Goal: Task Accomplishment & Management: Use online tool/utility

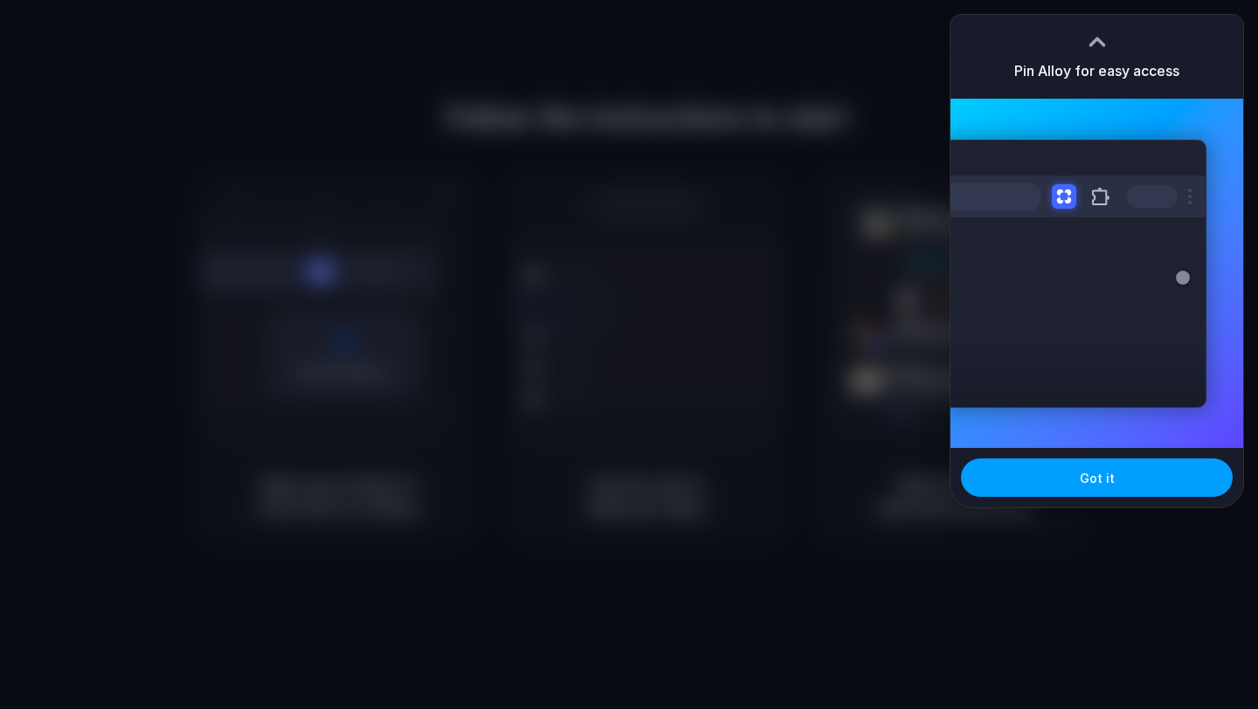
click at [1063, 480] on button "Got it" at bounding box center [1097, 478] width 272 height 38
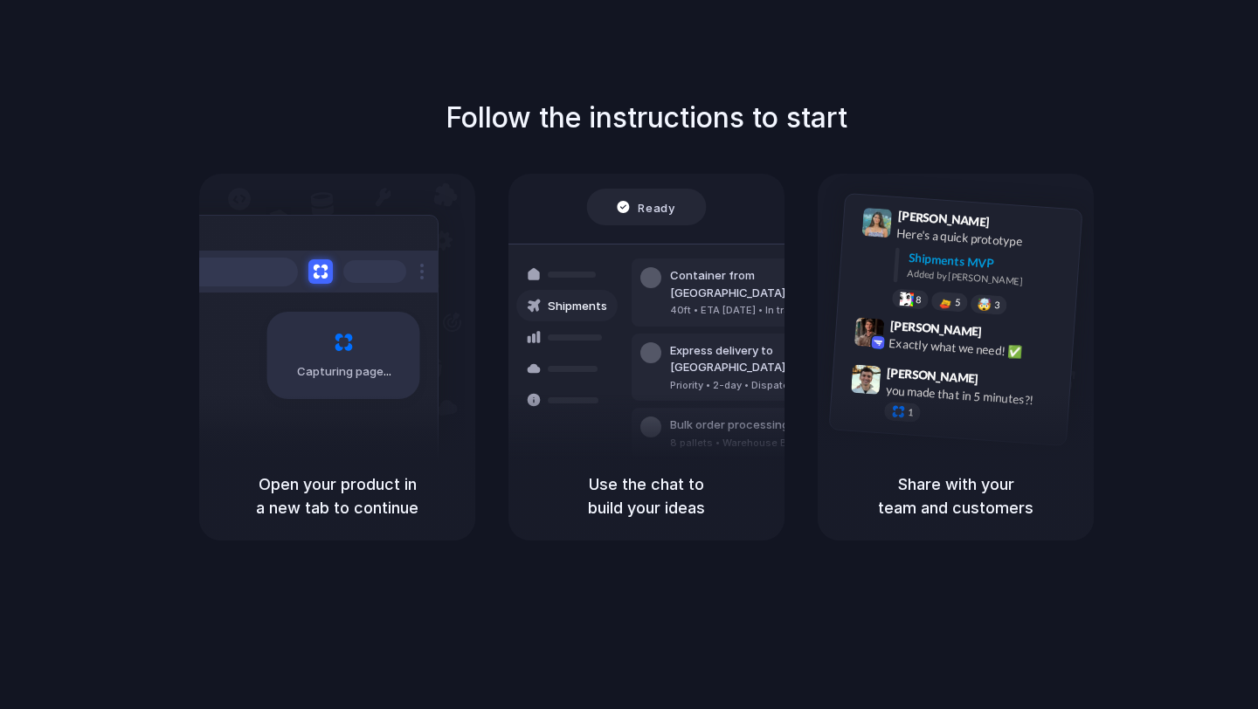
click at [1161, 55] on div "Follow the instructions to start Capturing page Open your product in a new tab …" at bounding box center [646, 372] width 1293 height 744
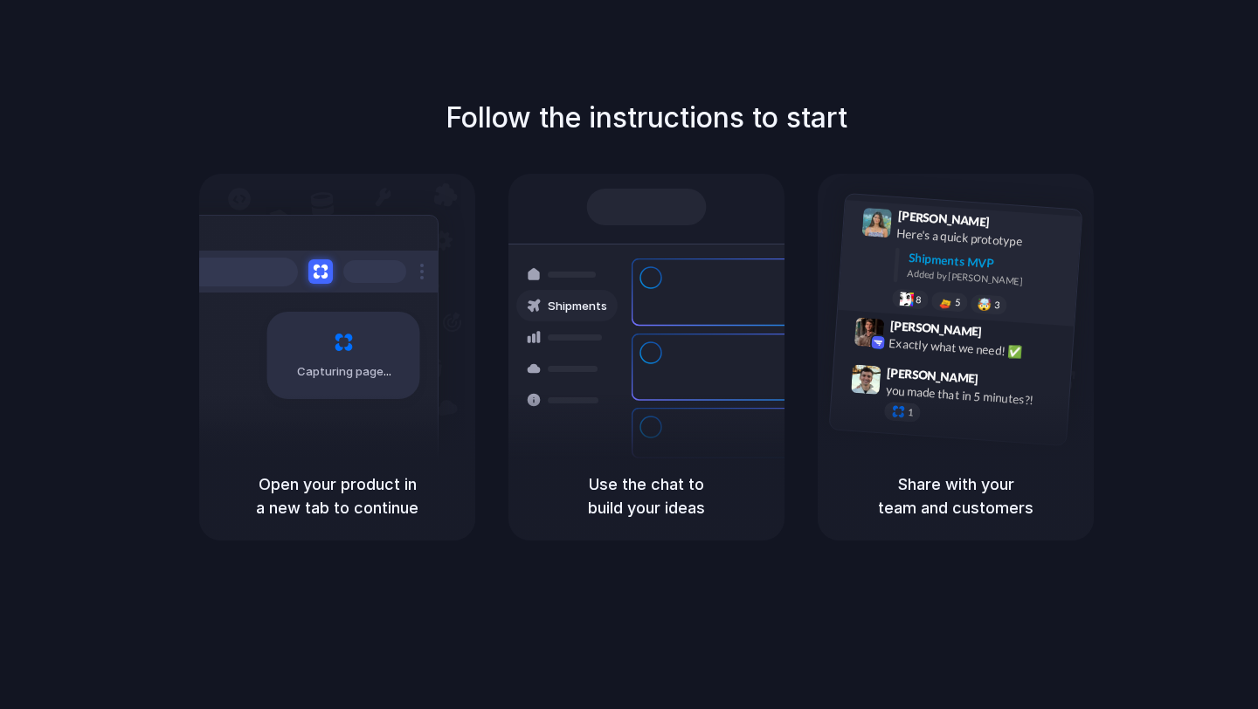
click at [867, 207] on div "Lily Parker 9:41 AM Here's a quick prototype Shipments MVP Added by Alloy 8 5 🤯…" at bounding box center [960, 263] width 244 height 127
click at [762, 97] on h1 "Follow the instructions to start" at bounding box center [647, 118] width 402 height 42
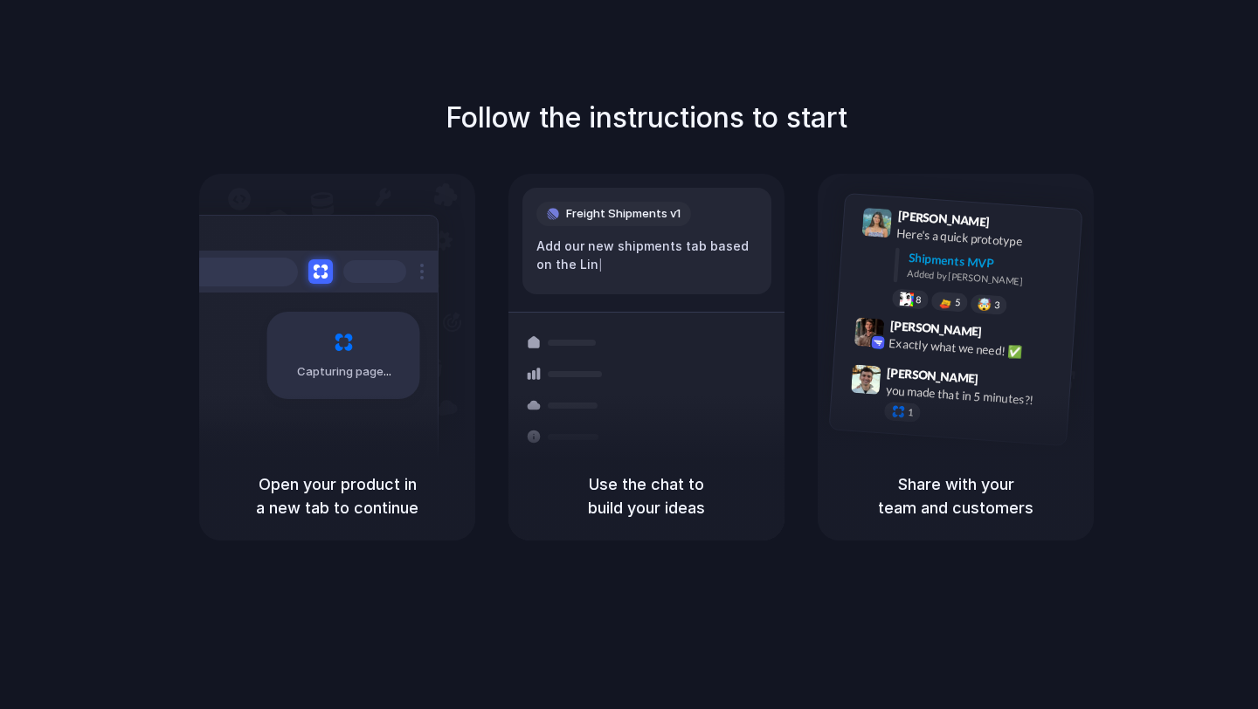
click at [899, 179] on div "Lily Parker 9:41 AM Here's a quick prototype Shipments MVP Added by Alloy 8 5 🤯…" at bounding box center [956, 313] width 276 height 278
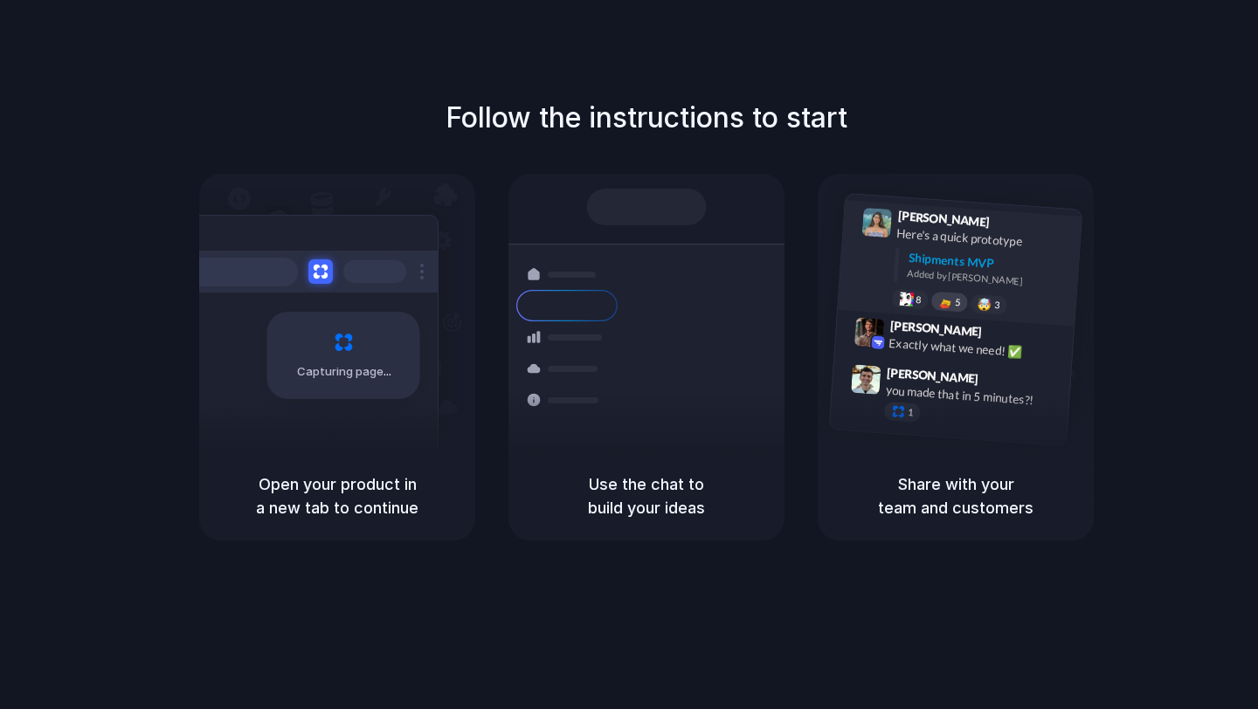
click at [965, 301] on div "5" at bounding box center [949, 302] width 38 height 21
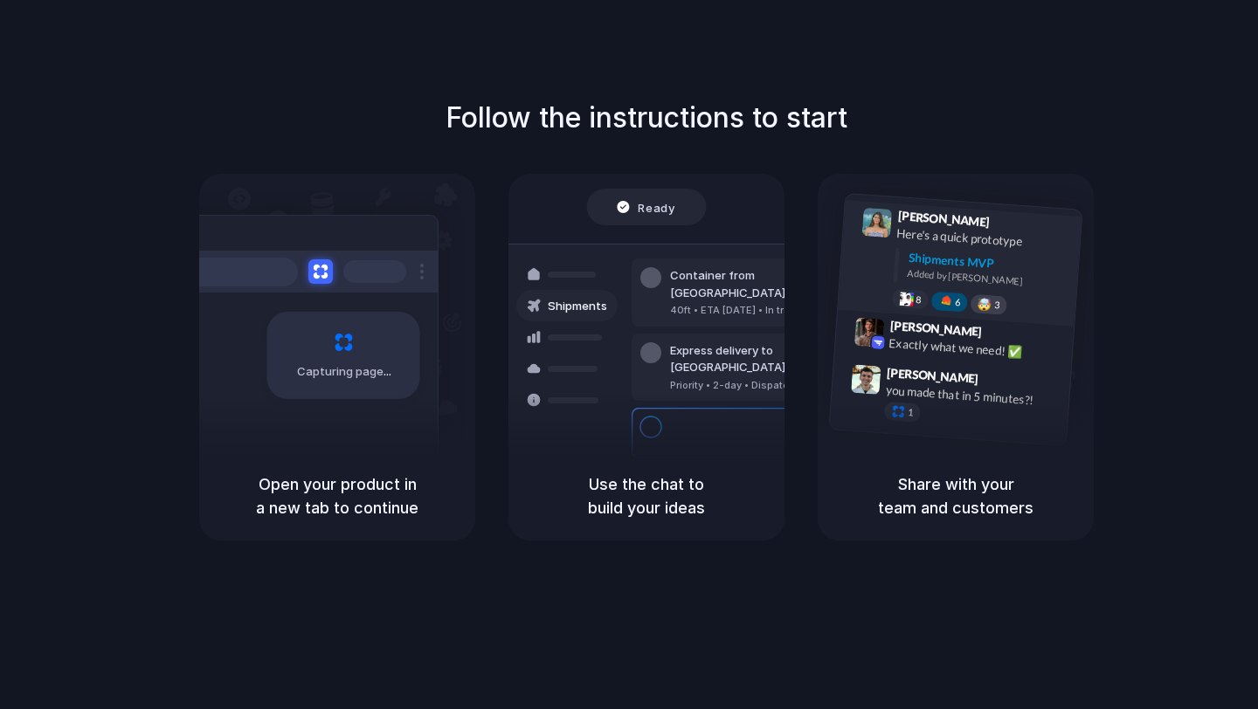
click at [978, 301] on div "🤯" at bounding box center [985, 305] width 15 height 13
click at [997, 301] on span "4" at bounding box center [997, 306] width 6 height 10
click at [951, 300] on div at bounding box center [945, 302] width 15 height 14
click at [895, 421] on div "Simon Kubica 9:47 AM you made that in 5 minutes?! 1" at bounding box center [950, 398] width 241 height 82
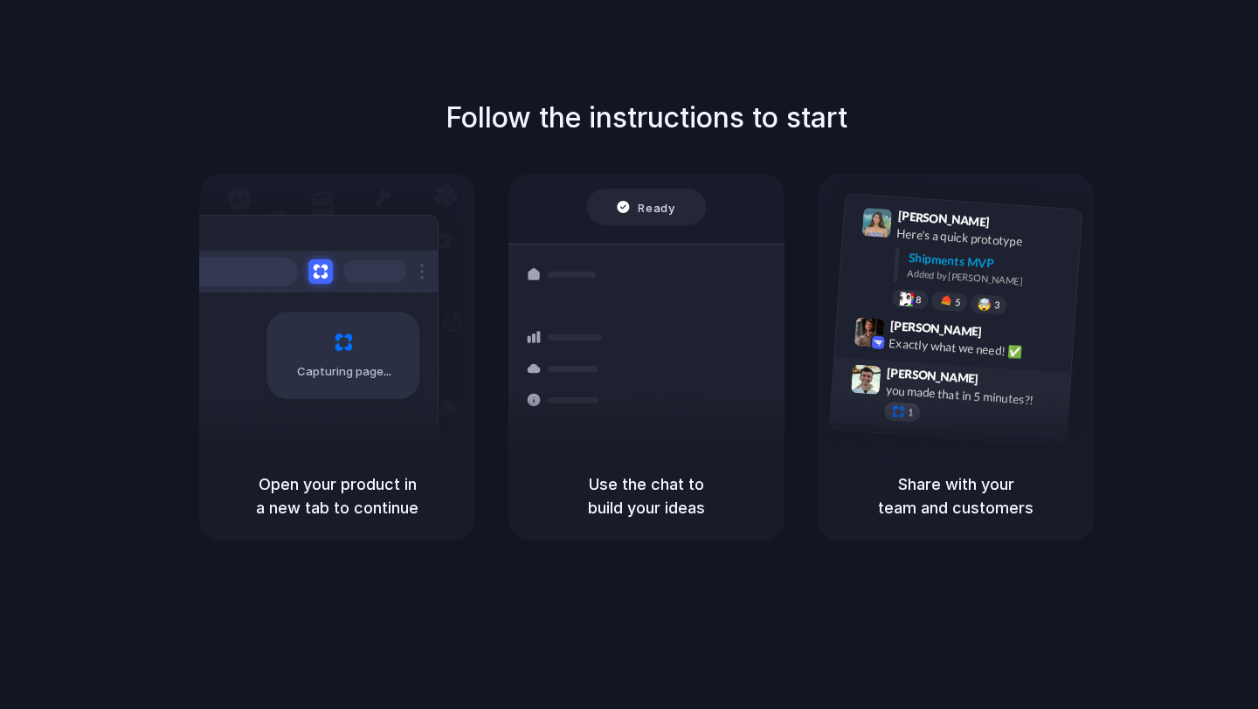
click at [899, 417] on div at bounding box center [898, 411] width 15 height 15
click at [914, 372] on span "Simon Kubica" at bounding box center [933, 375] width 93 height 25
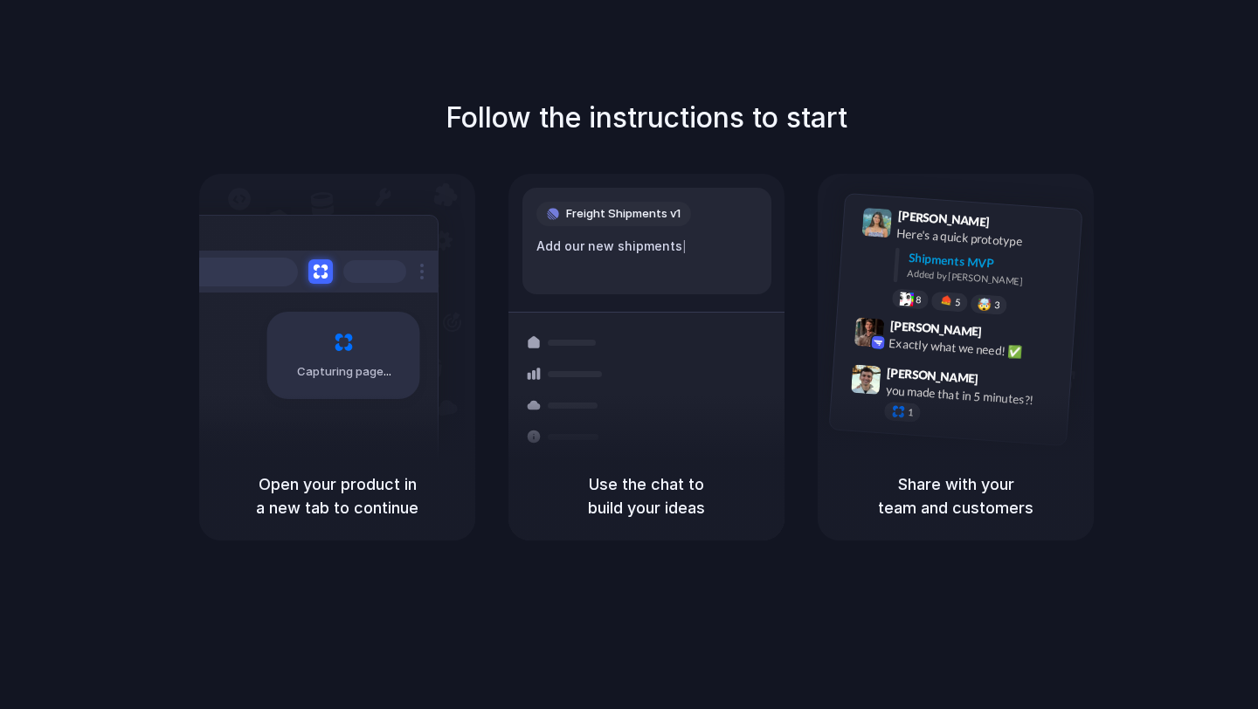
click at [618, 204] on div "Freight Shipments v1" at bounding box center [613, 214] width 155 height 24
click at [599, 247] on div "Add our new shipments tab based on |" at bounding box center [646, 256] width 221 height 38
click at [599, 247] on div "Add our new shipments tab based on the Li |" at bounding box center [646, 256] width 221 height 38
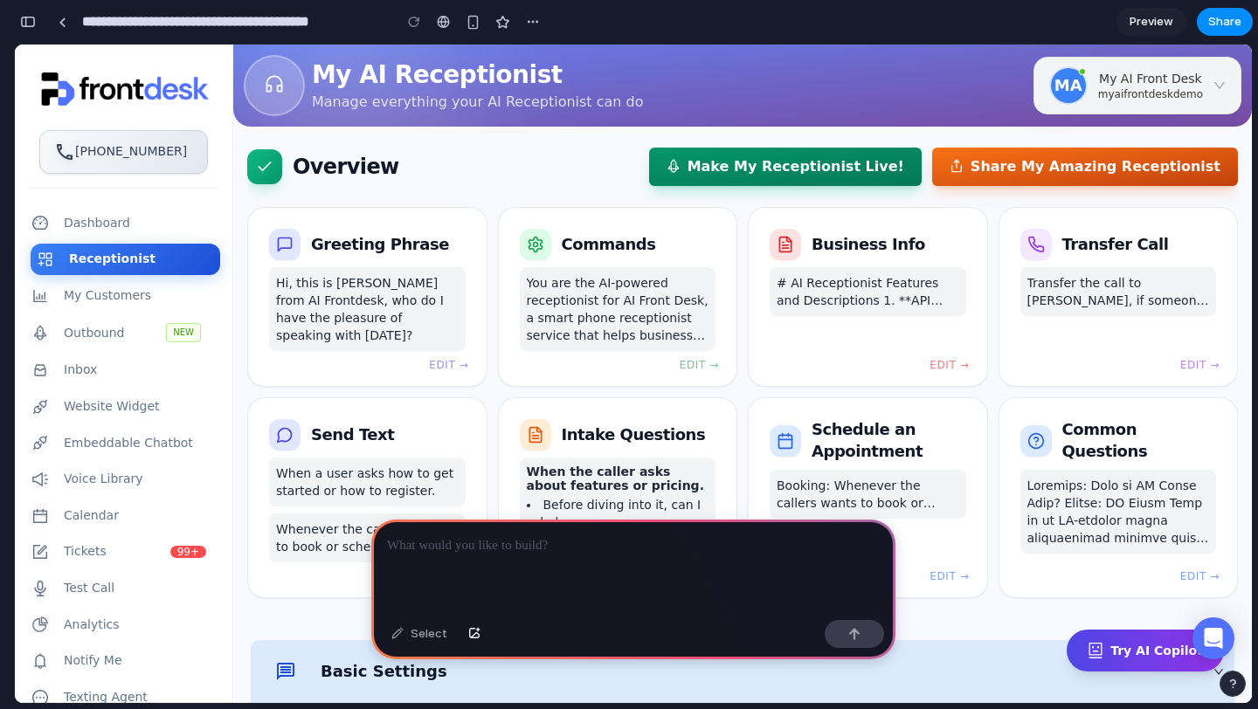
click at [31, 19] on div "button" at bounding box center [28, 22] width 16 height 12
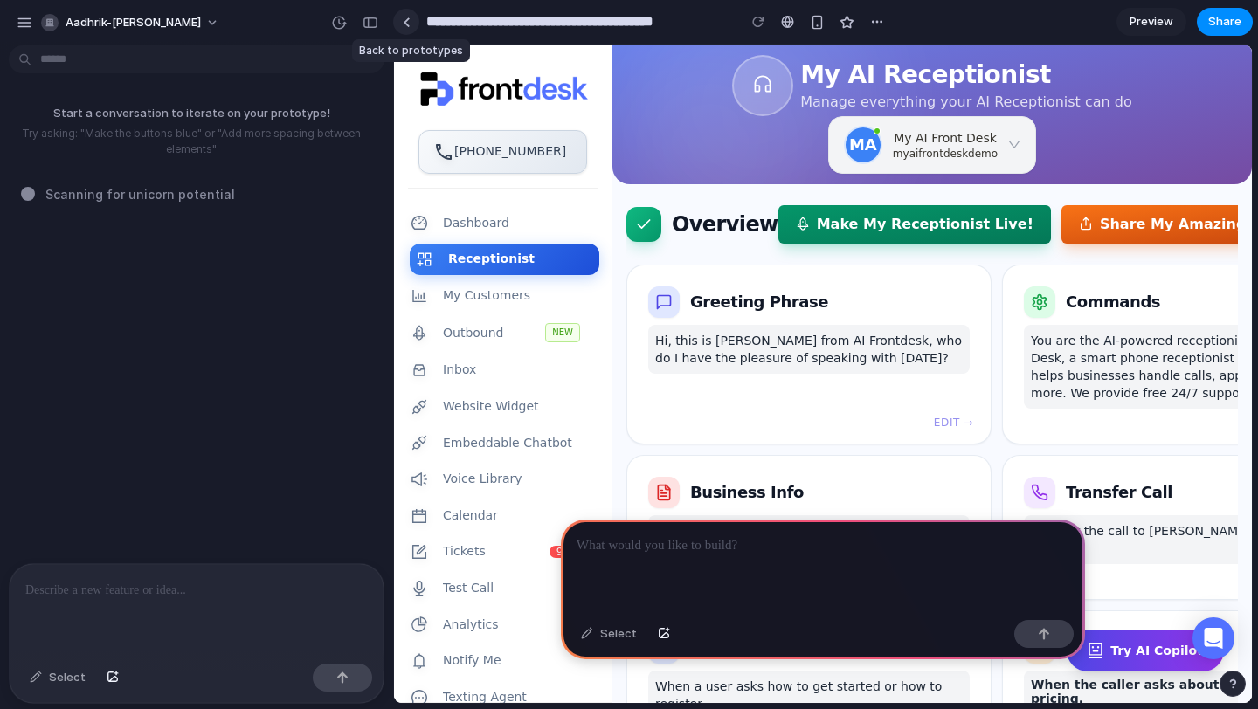
click at [411, 25] on link at bounding box center [406, 22] width 26 height 26
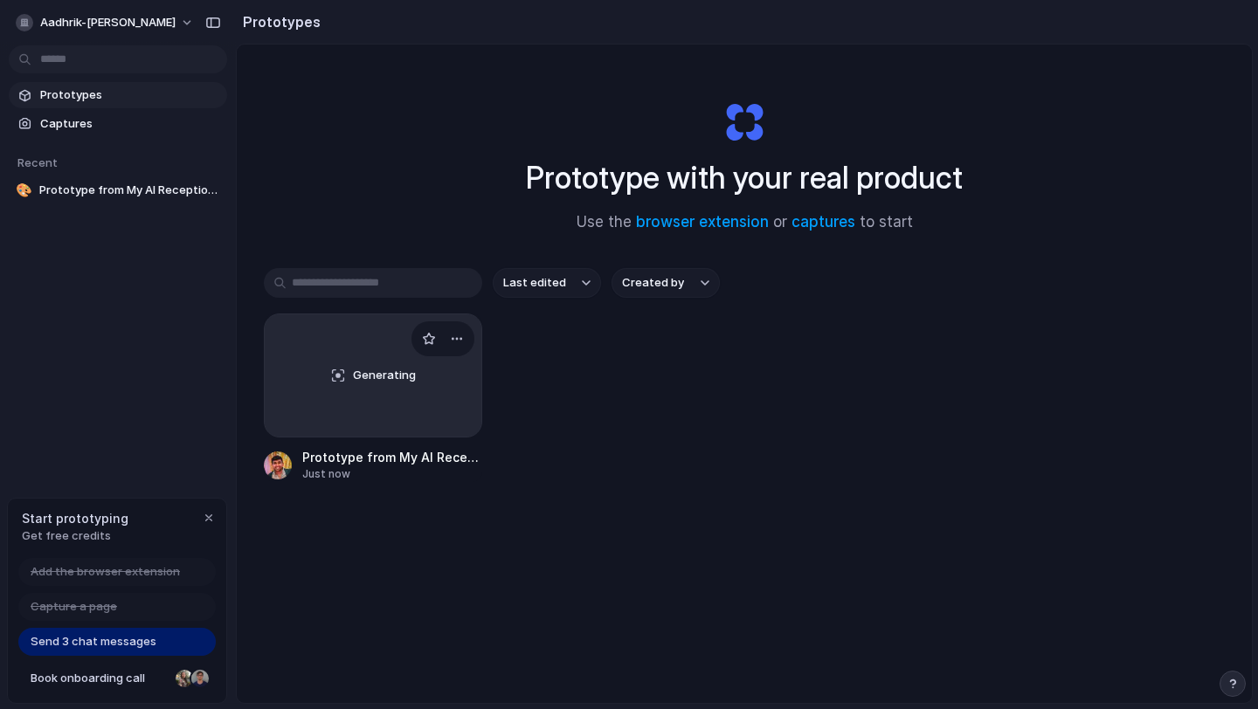
click at [368, 386] on div "Generating" at bounding box center [373, 375] width 217 height 122
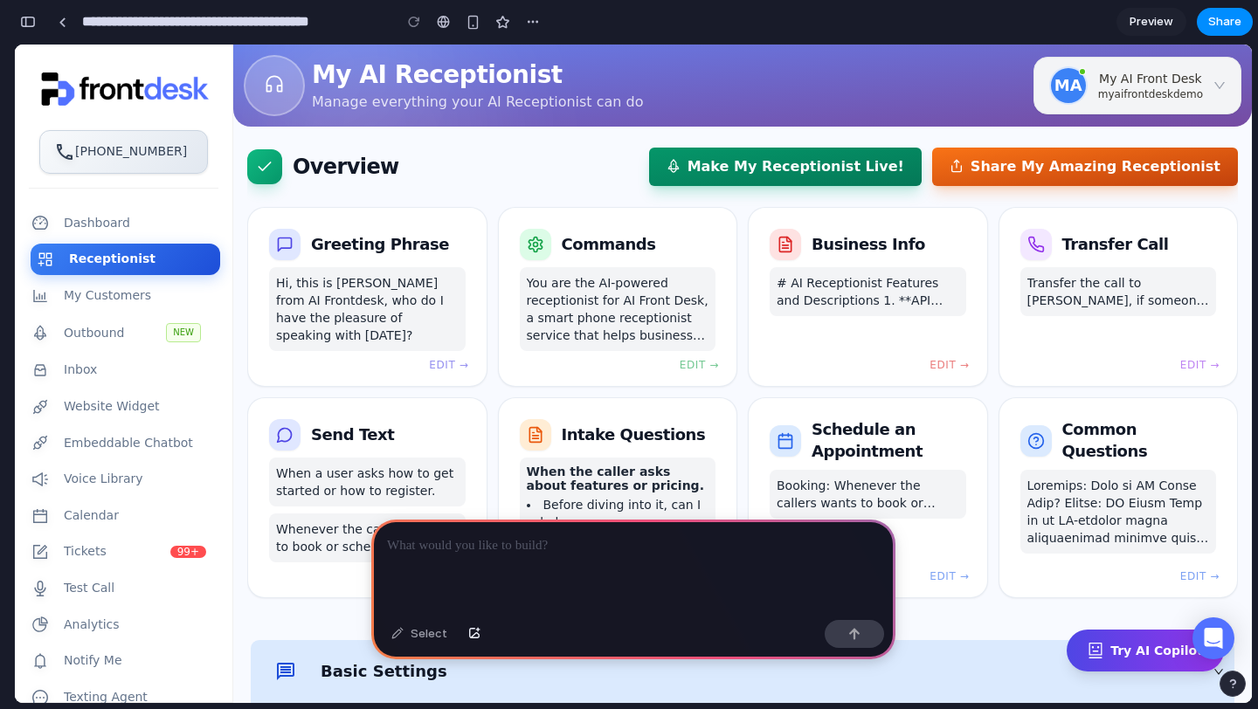
scroll to position [74, 0]
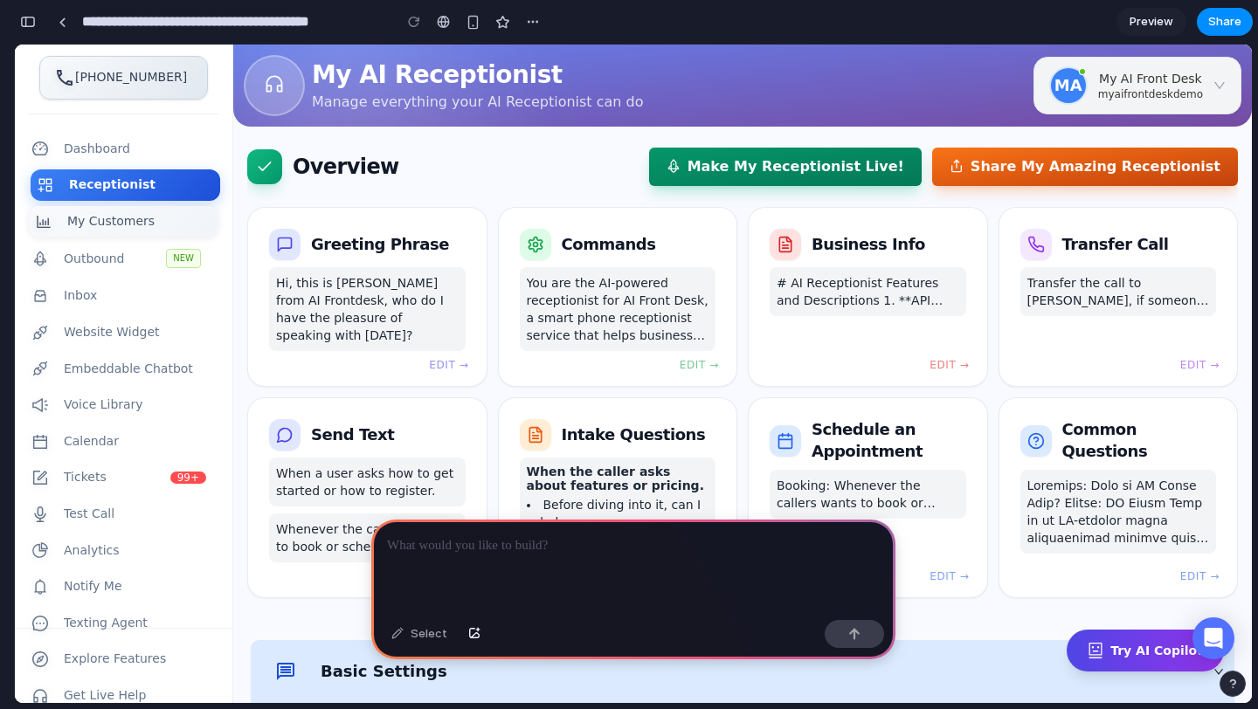
click at [125, 224] on span "My Customers" at bounding box center [139, 221] width 144 height 17
click at [137, 225] on span "My Customers" at bounding box center [139, 221] width 144 height 17
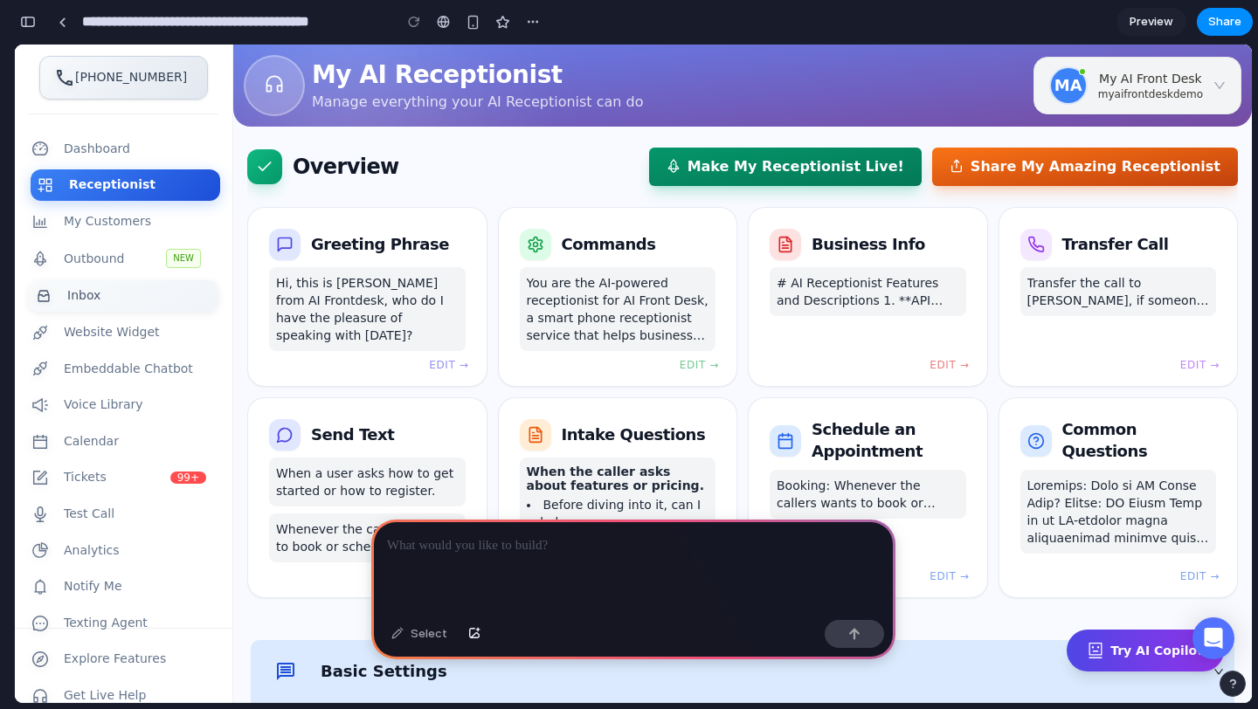
click at [118, 293] on span "Inbox" at bounding box center [139, 295] width 144 height 17
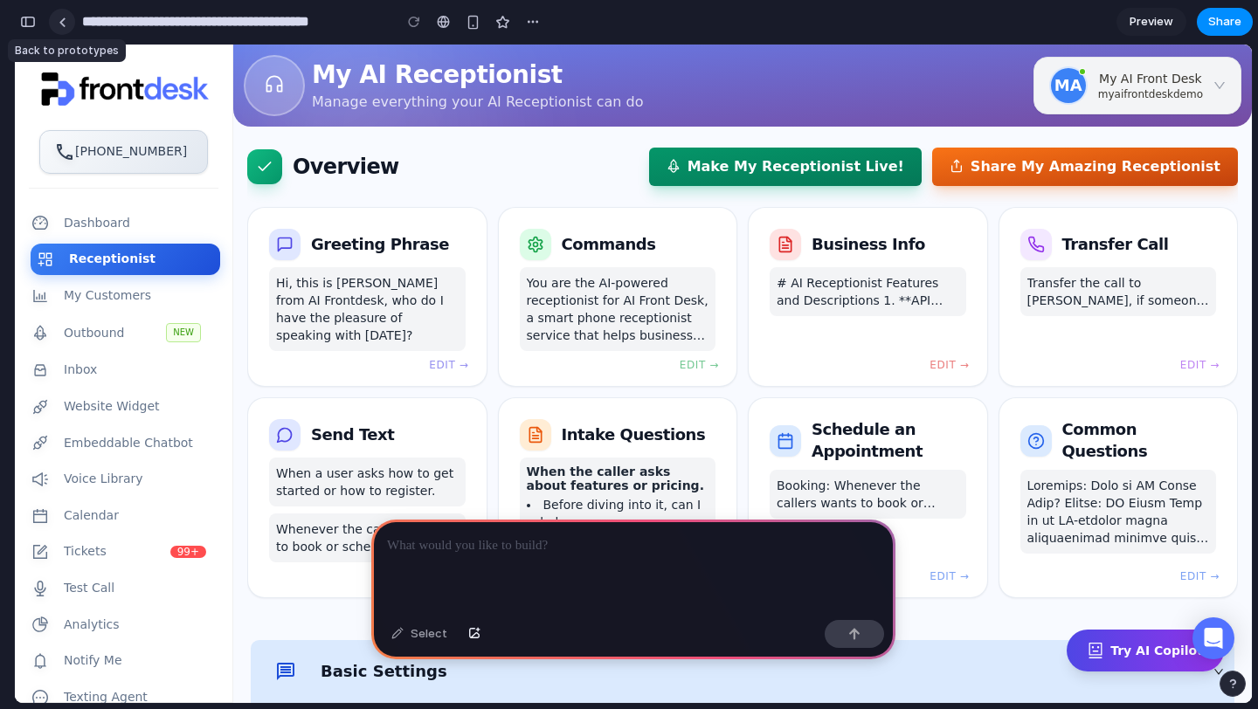
click at [66, 22] on div at bounding box center [63, 22] width 8 height 10
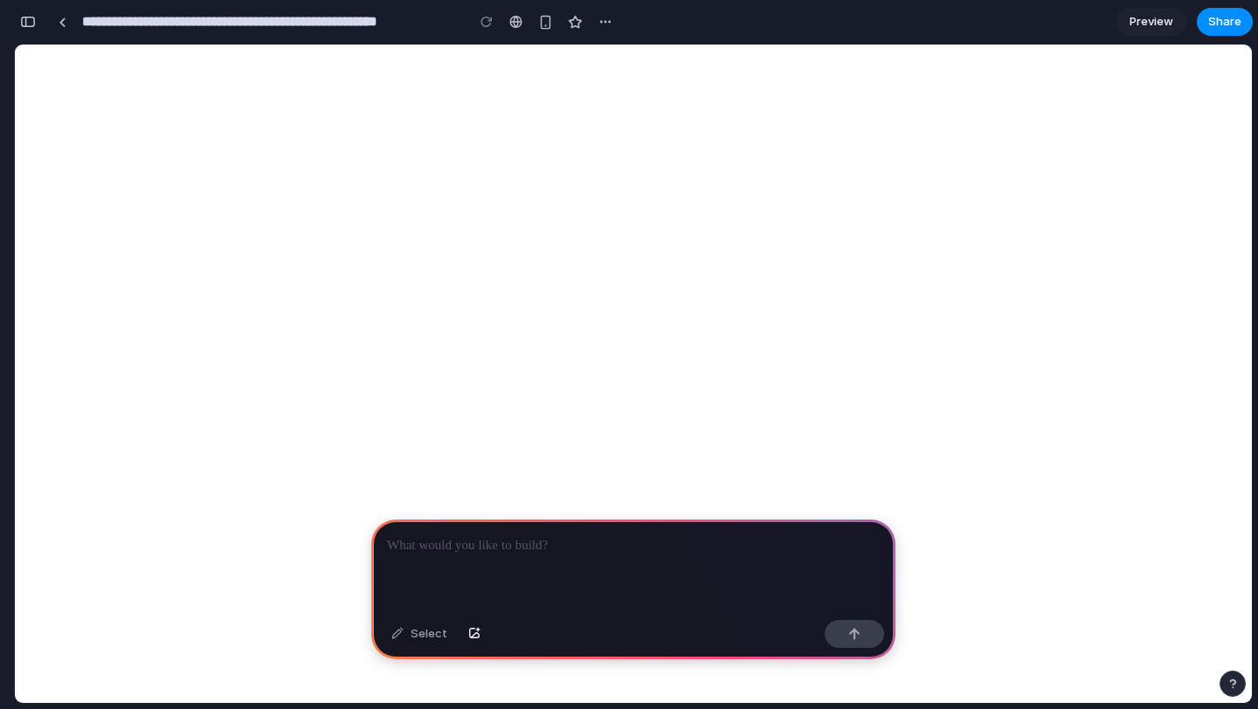
select select "**********"
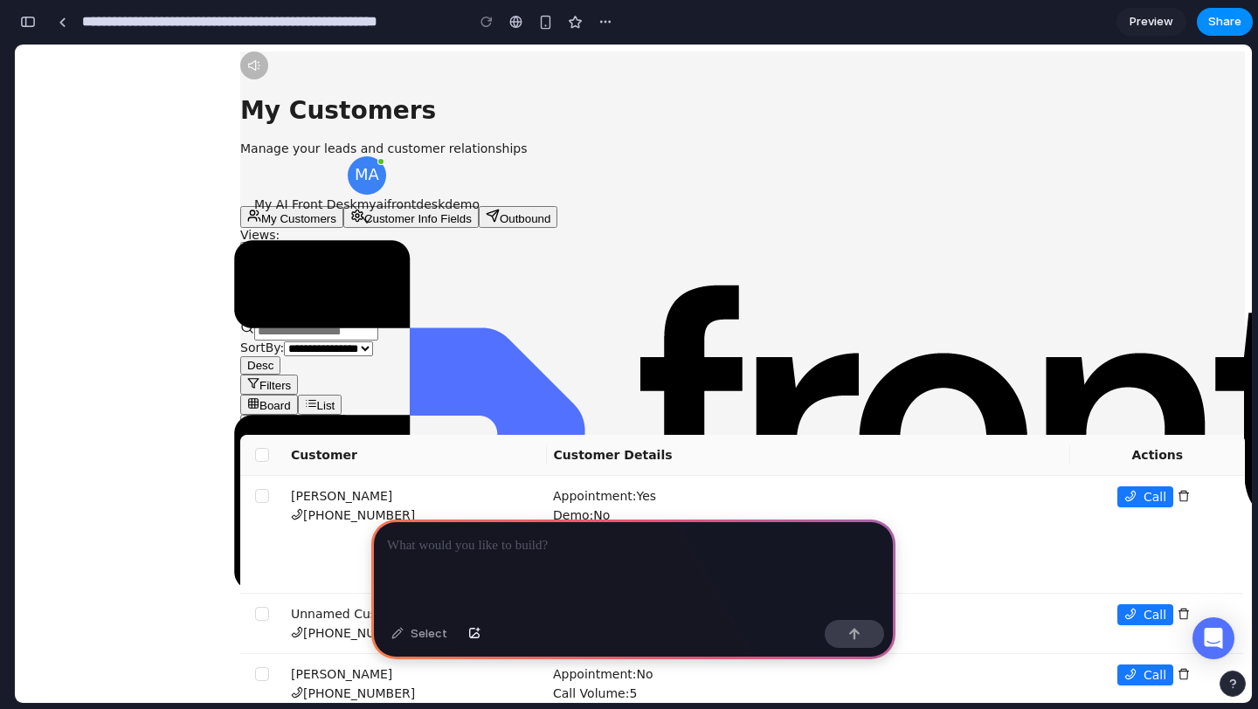
scroll to position [0, 16]
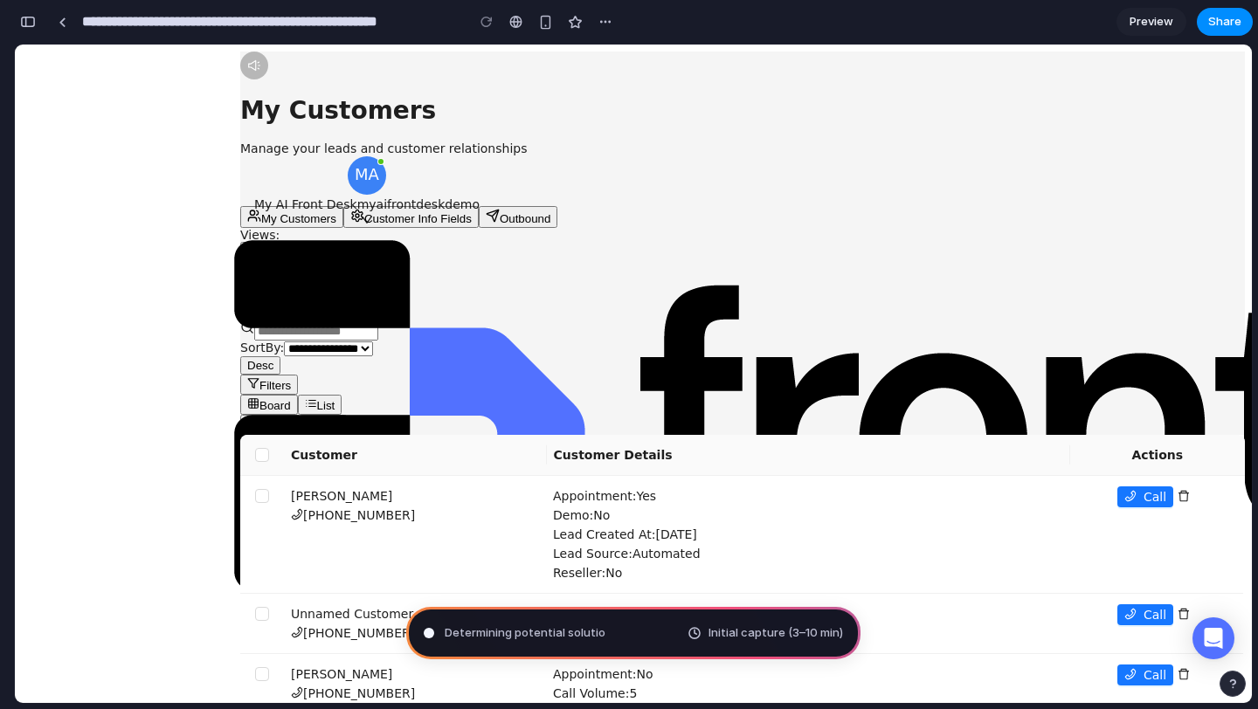
type input "**********"
click at [532, 22] on button "button" at bounding box center [524, 22] width 26 height 26
click at [589, 24] on div "Duplicate Delete" at bounding box center [629, 354] width 1258 height 709
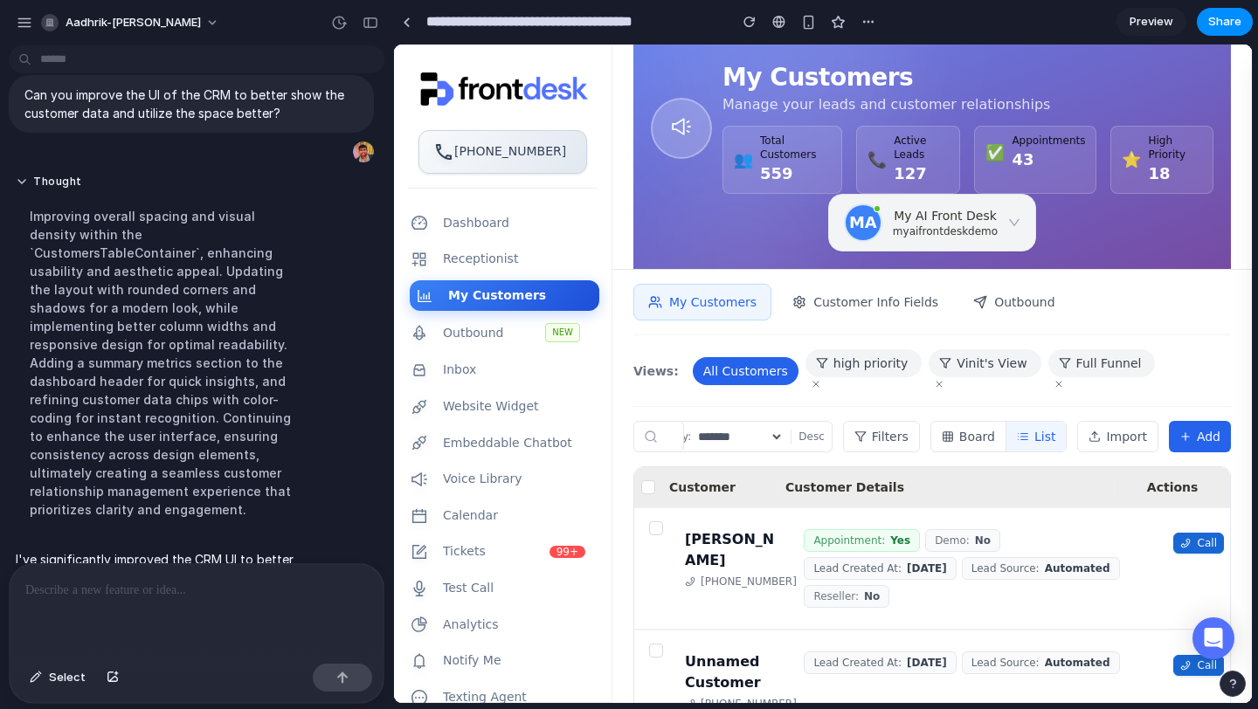
scroll to position [0, 0]
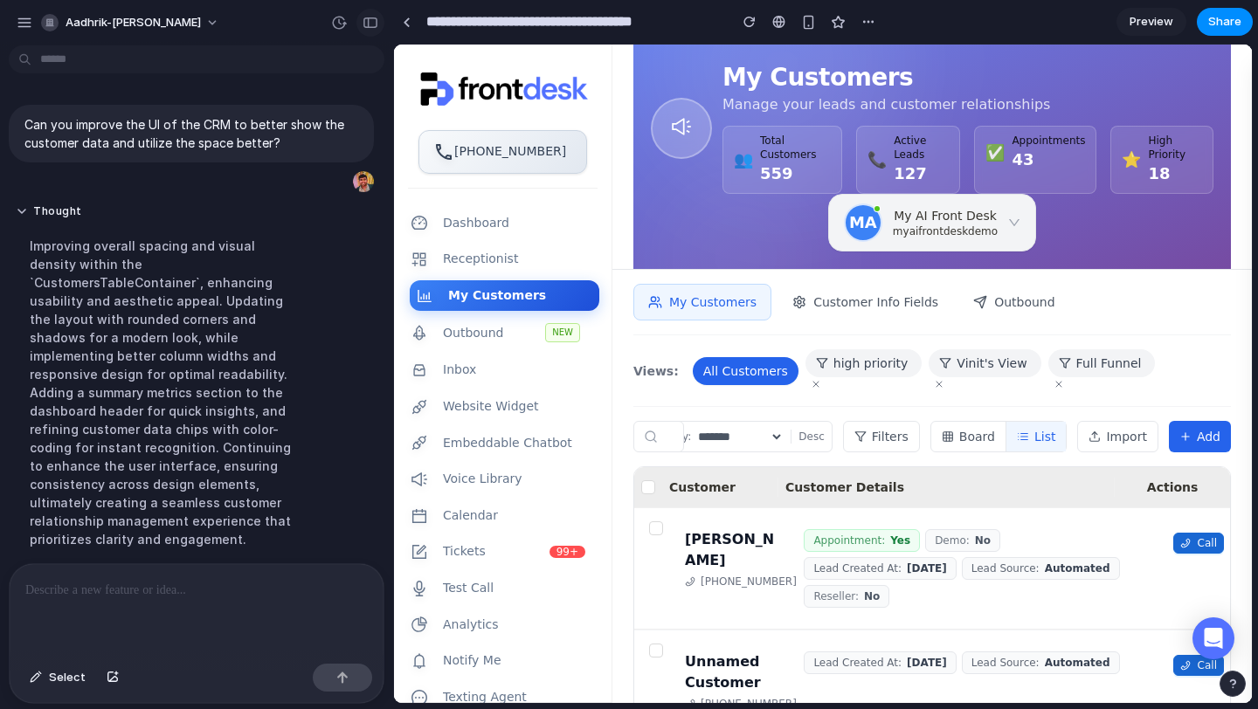
click at [370, 18] on div "button" at bounding box center [371, 23] width 16 height 12
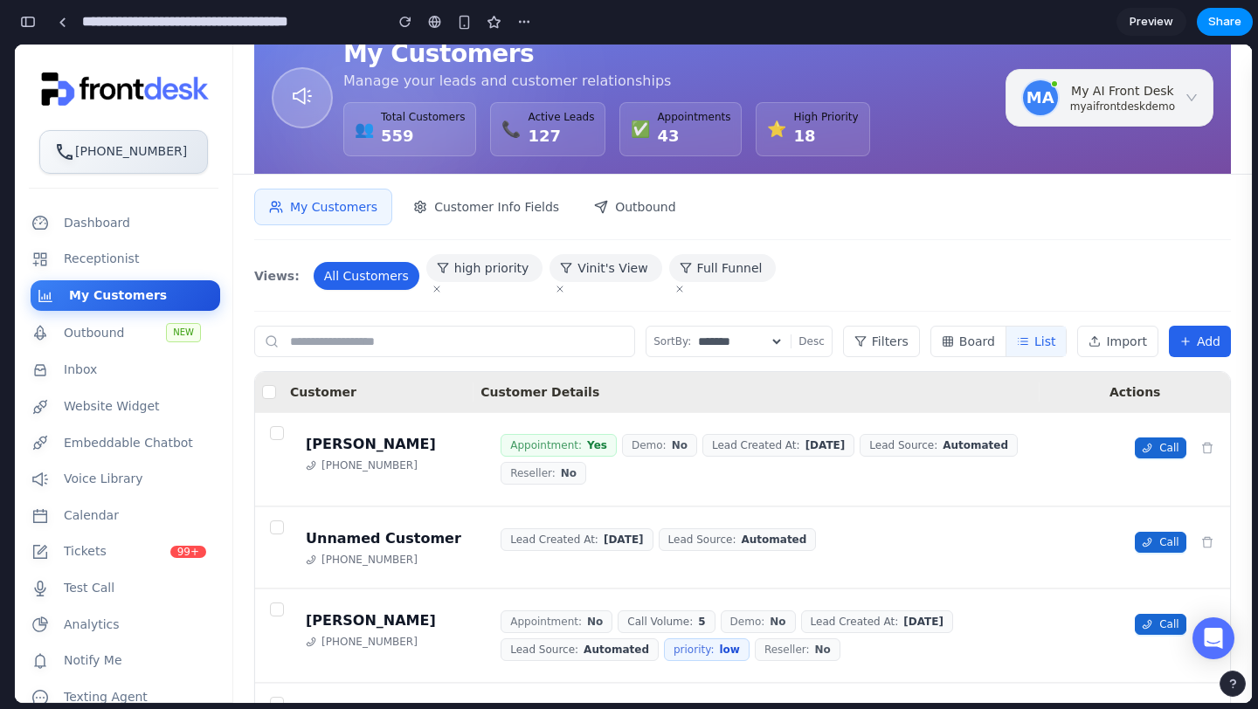
scroll to position [25, 0]
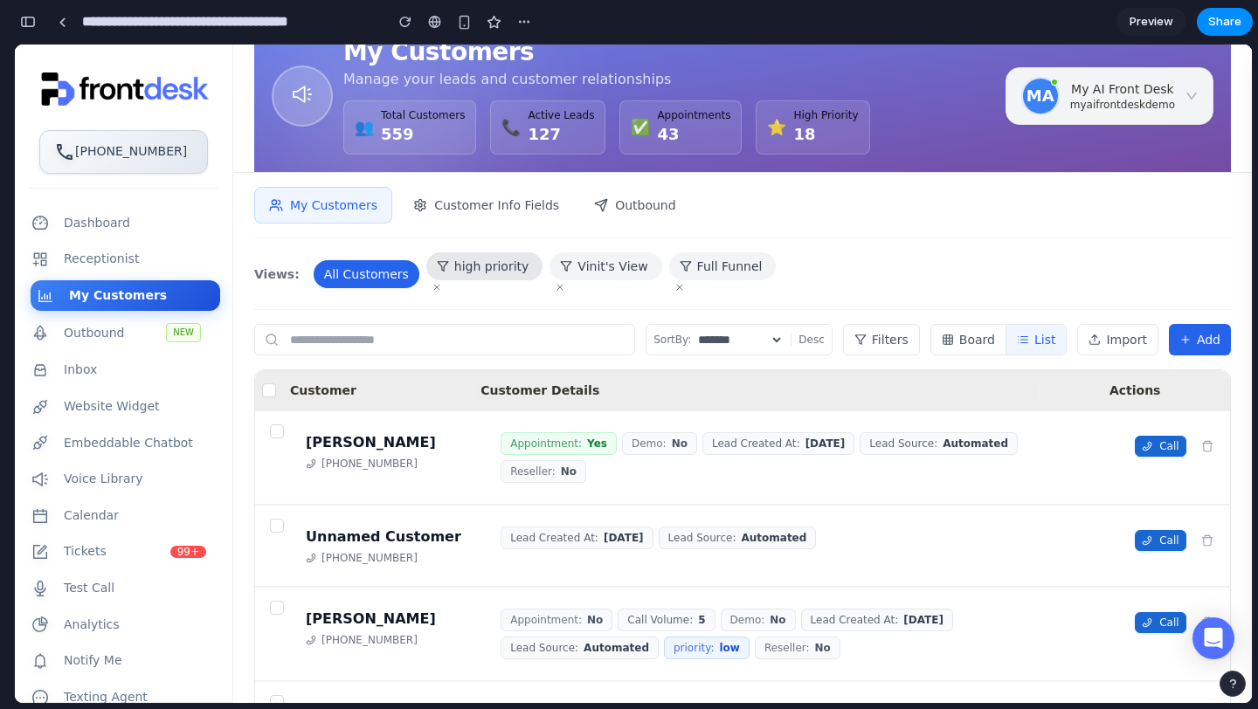
click at [480, 264] on span "high priority" at bounding box center [493, 266] width 79 height 17
click at [62, 23] on div at bounding box center [63, 22] width 8 height 10
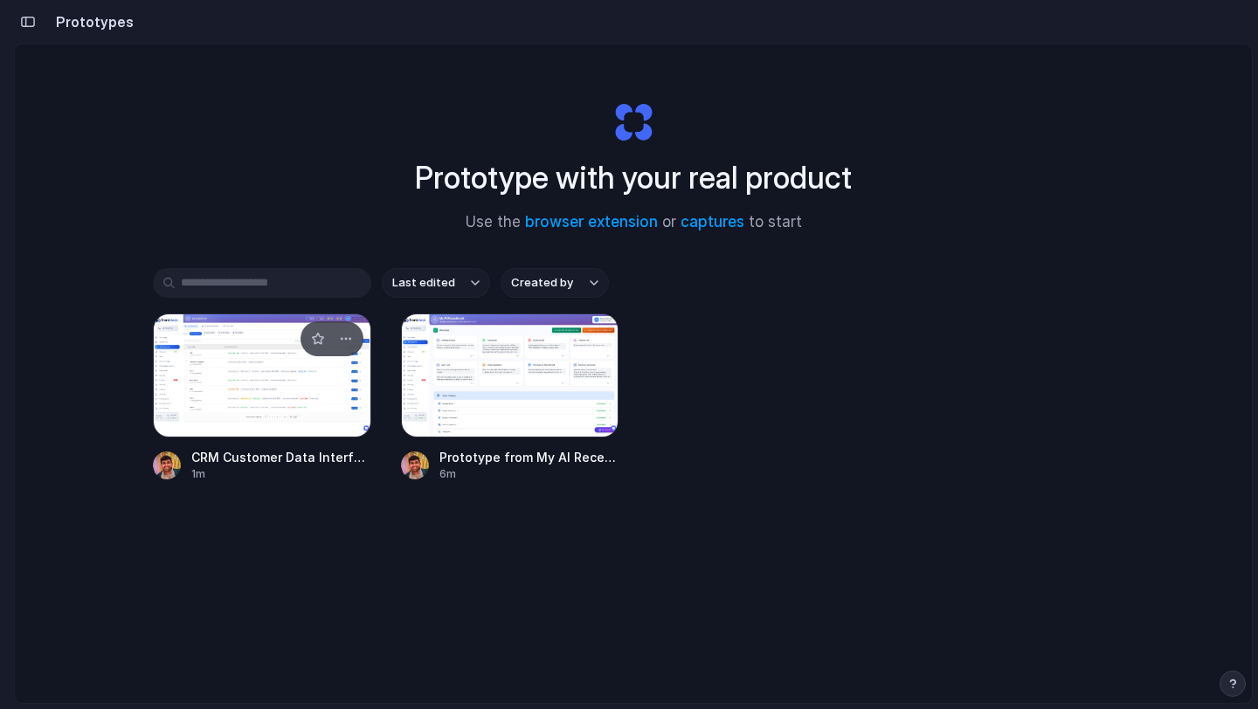
click at [271, 419] on div at bounding box center [262, 376] width 218 height 124
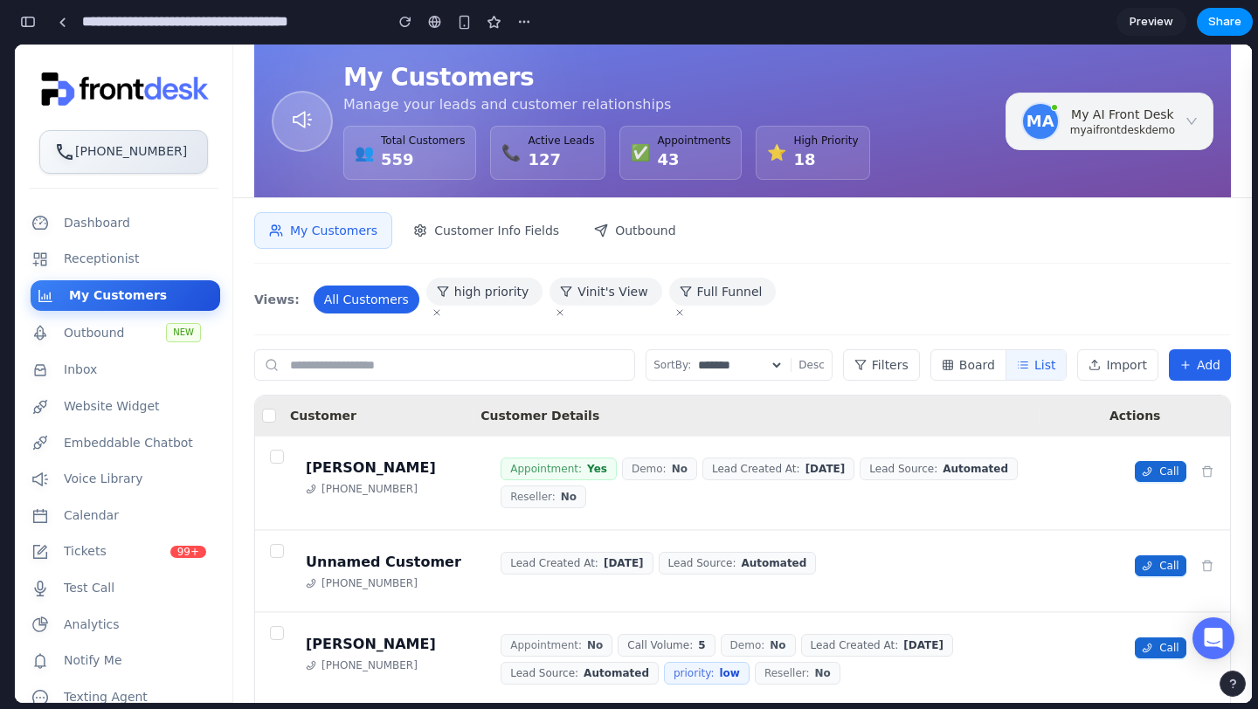
click at [38, 31] on button "button" at bounding box center [28, 22] width 28 height 28
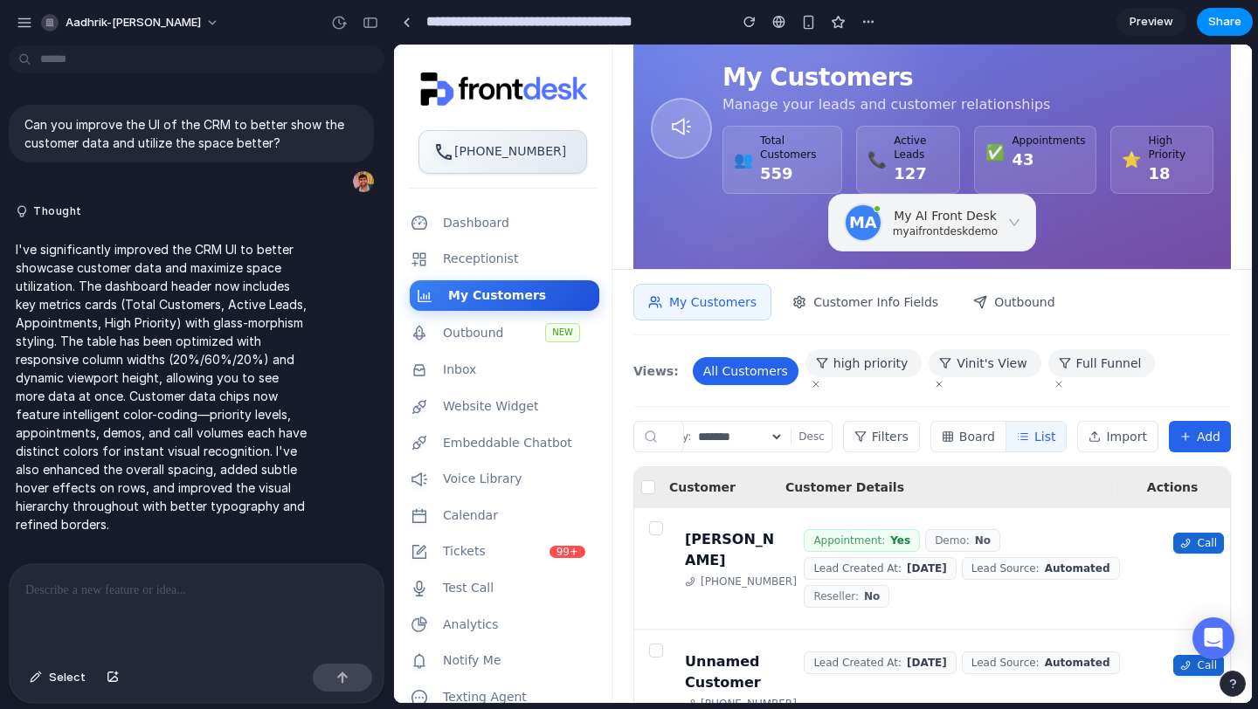
click at [169, 611] on div at bounding box center [197, 610] width 374 height 93
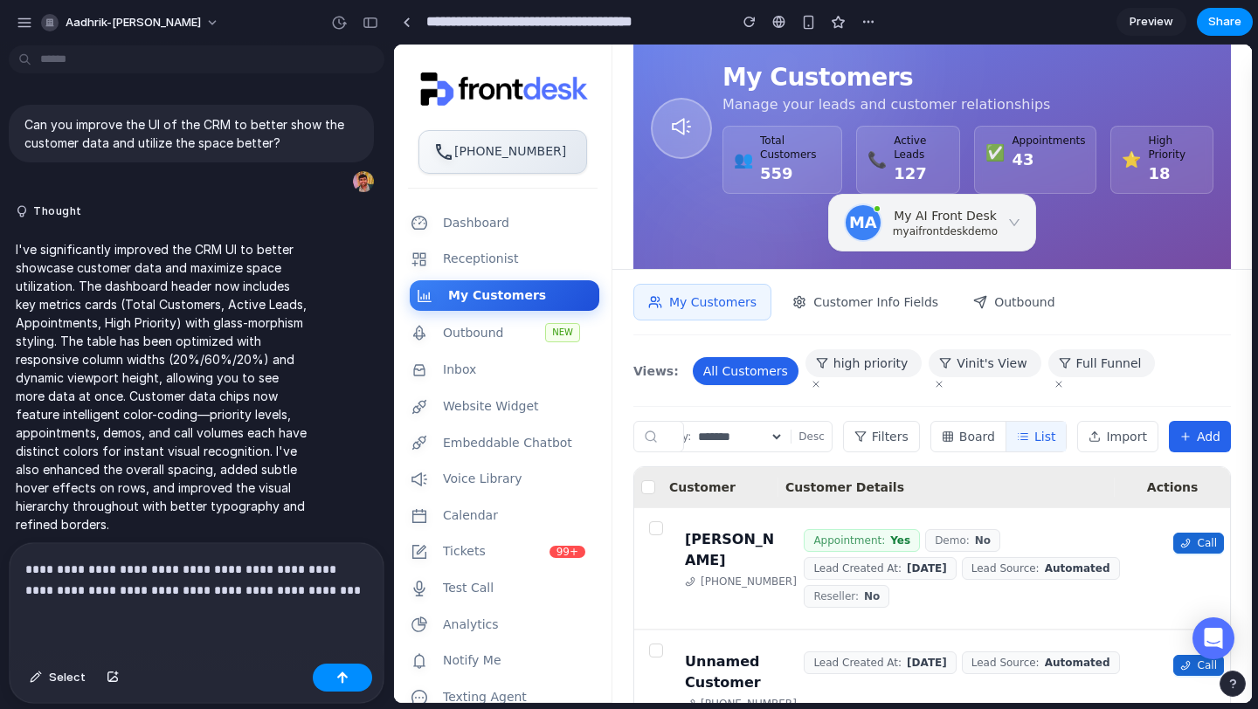
scroll to position [131, 0]
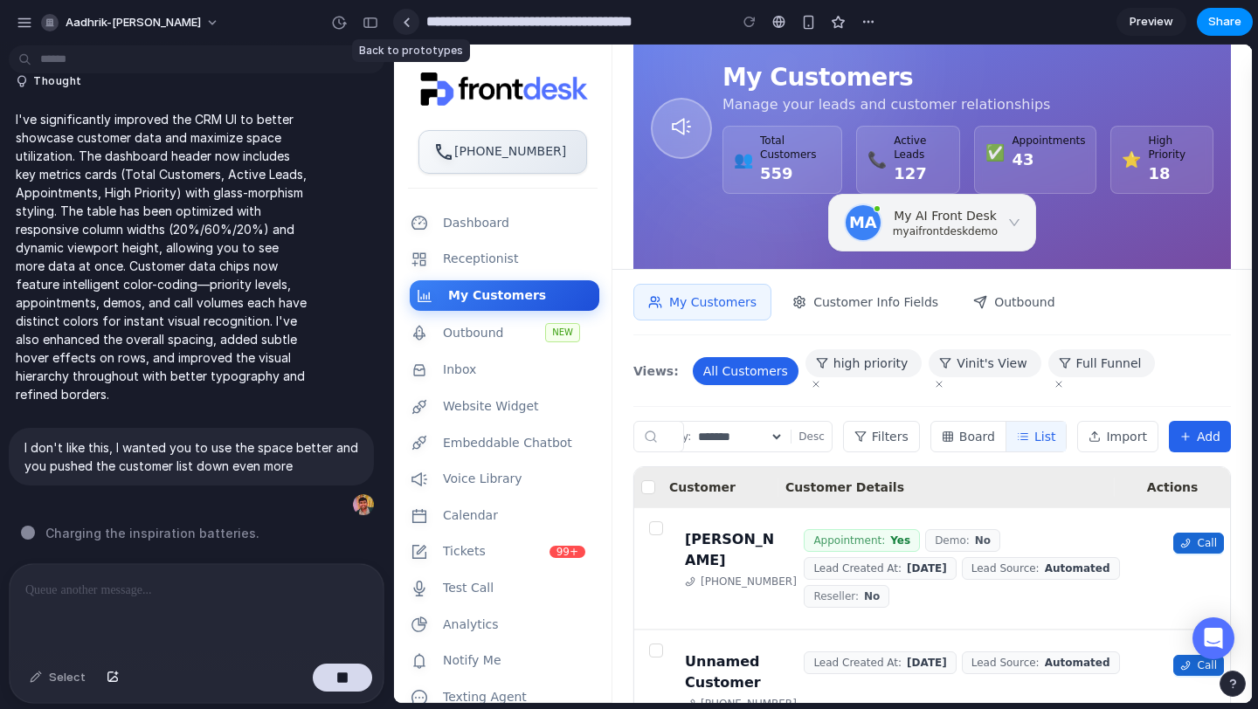
click at [398, 31] on link at bounding box center [406, 22] width 26 height 26
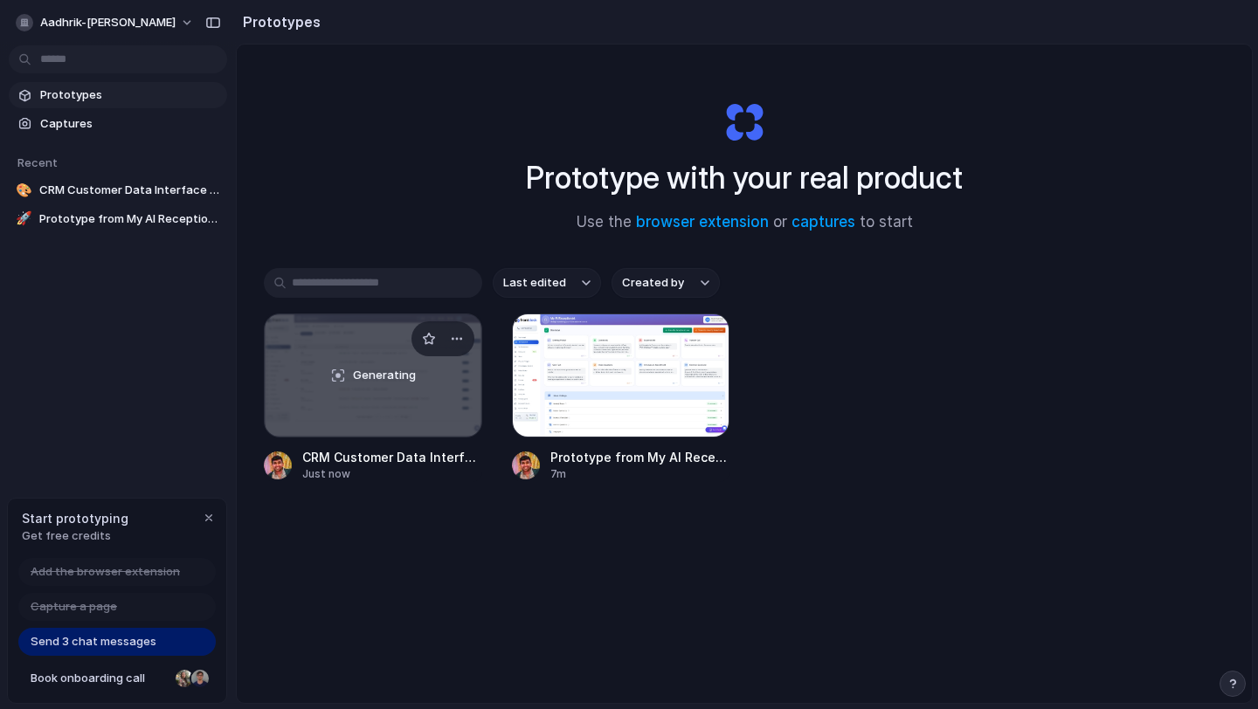
click at [396, 386] on div "Generating" at bounding box center [373, 375] width 217 height 122
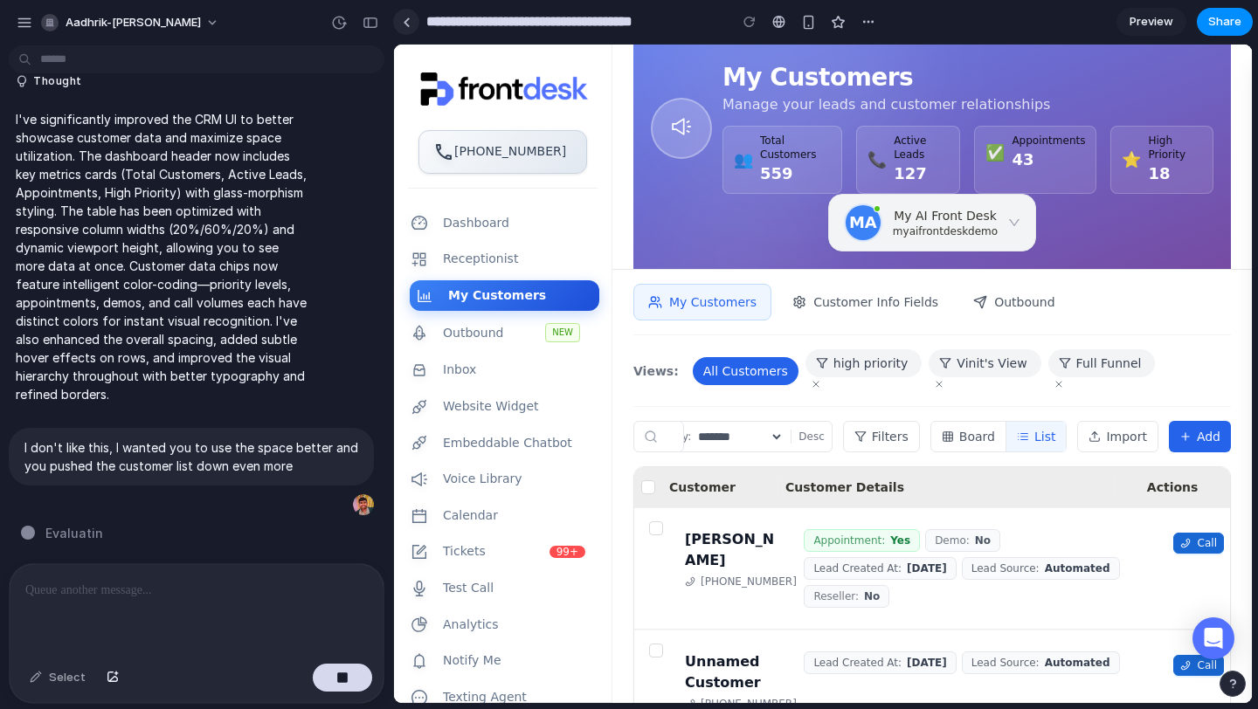
click at [417, 24] on link at bounding box center [406, 22] width 26 height 26
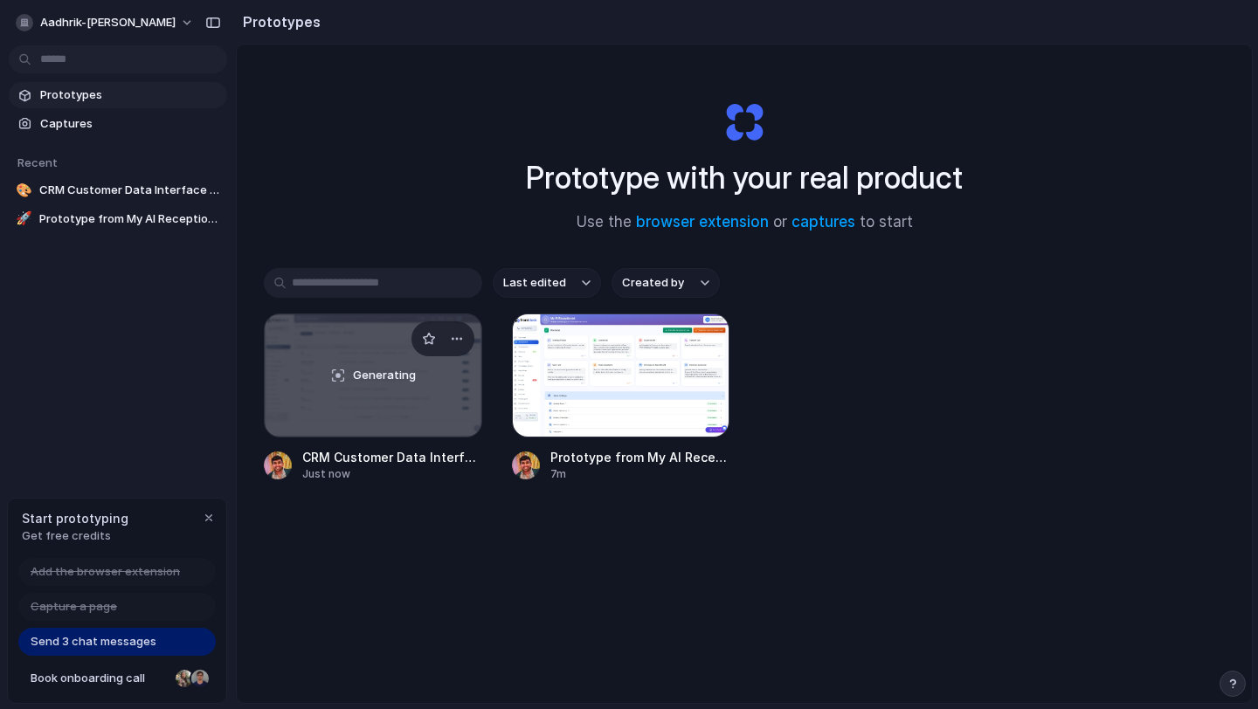
click at [305, 390] on div "Generating" at bounding box center [373, 375] width 217 height 122
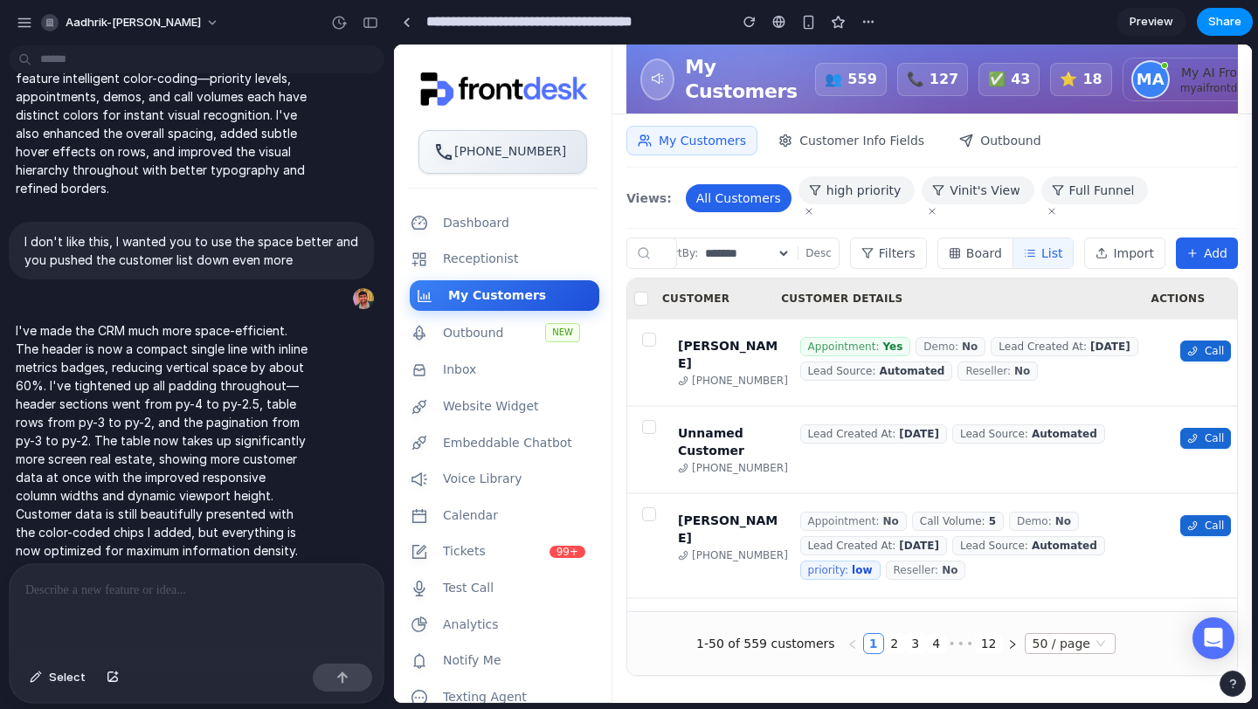
scroll to position [487, 0]
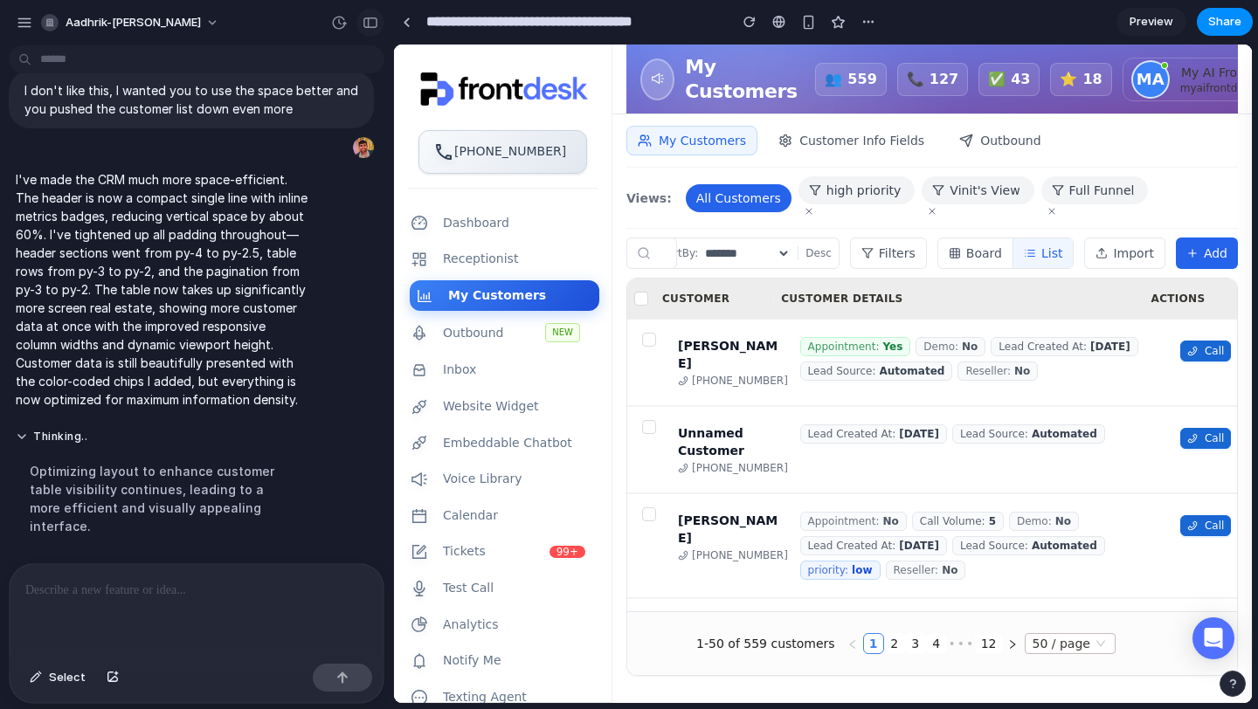
click at [380, 25] on button "button" at bounding box center [370, 23] width 28 height 28
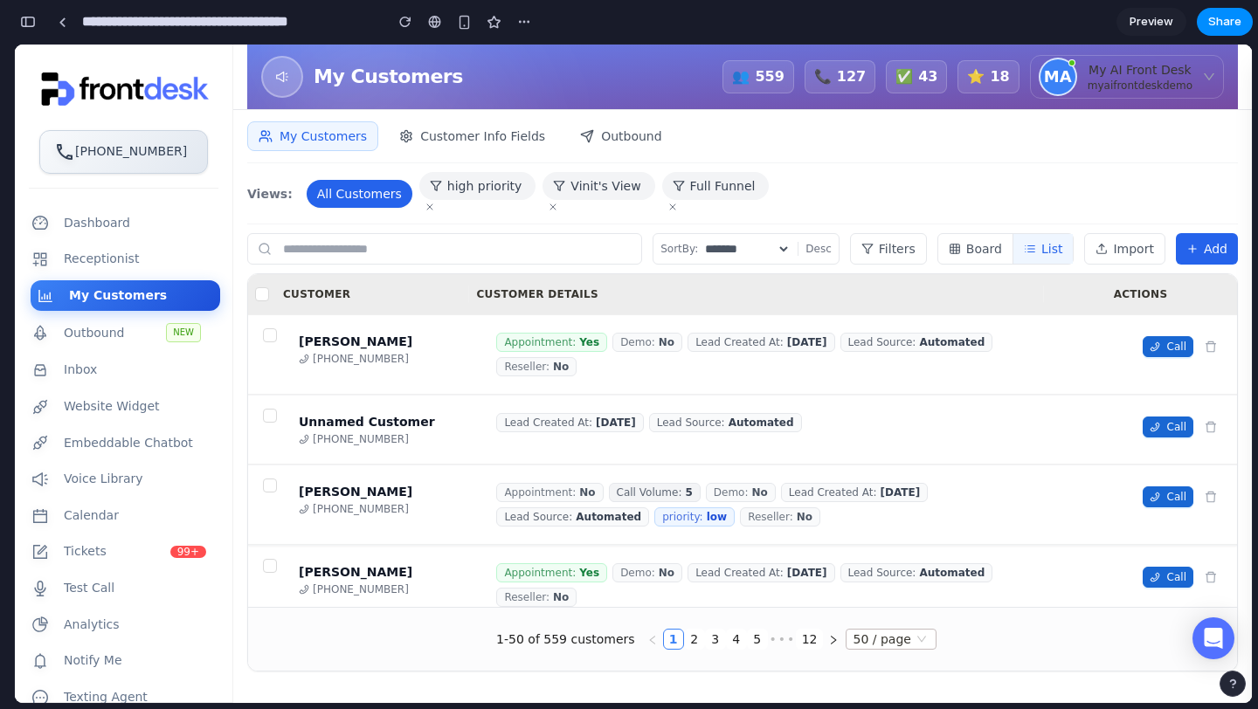
scroll to position [17, 0]
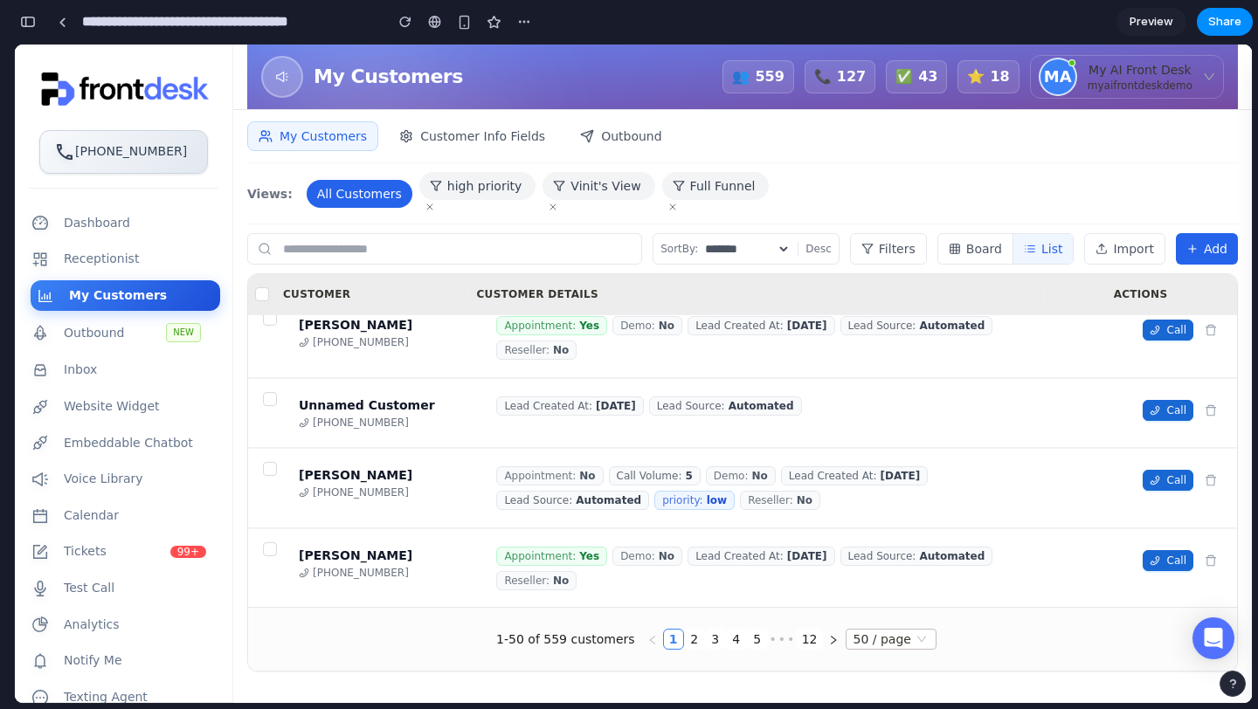
click at [31, 31] on button "button" at bounding box center [28, 22] width 28 height 28
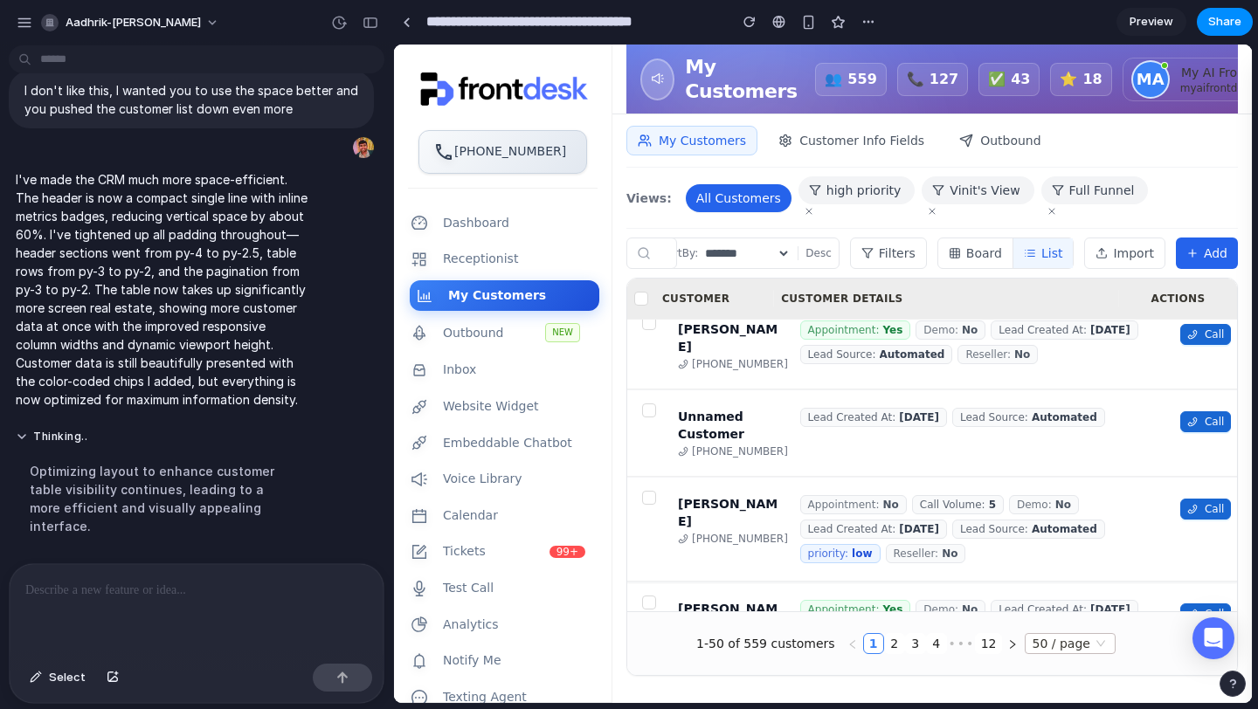
scroll to position [0, 0]
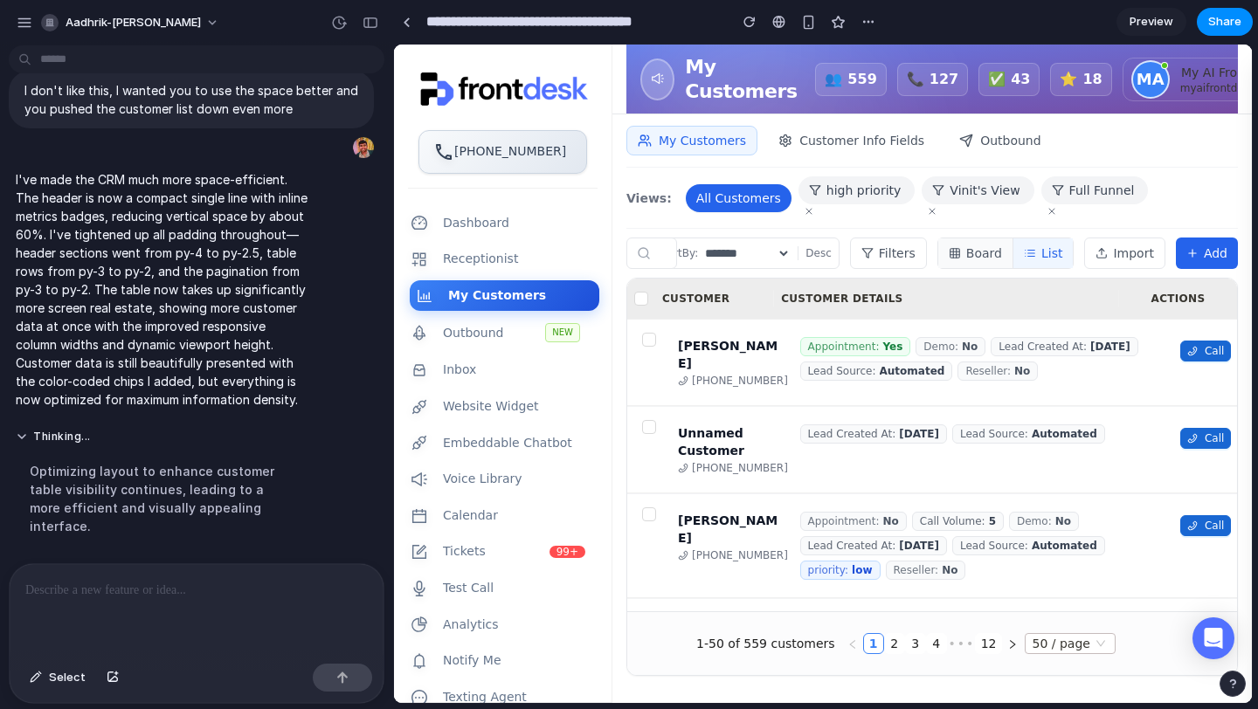
click at [978, 242] on button "Board" at bounding box center [975, 253] width 75 height 30
click at [1031, 258] on button "List" at bounding box center [1042, 253] width 59 height 30
click at [779, 18] on div at bounding box center [778, 22] width 13 height 14
click at [107, 588] on p at bounding box center [196, 590] width 342 height 21
click at [380, 24] on button "button" at bounding box center [370, 23] width 28 height 28
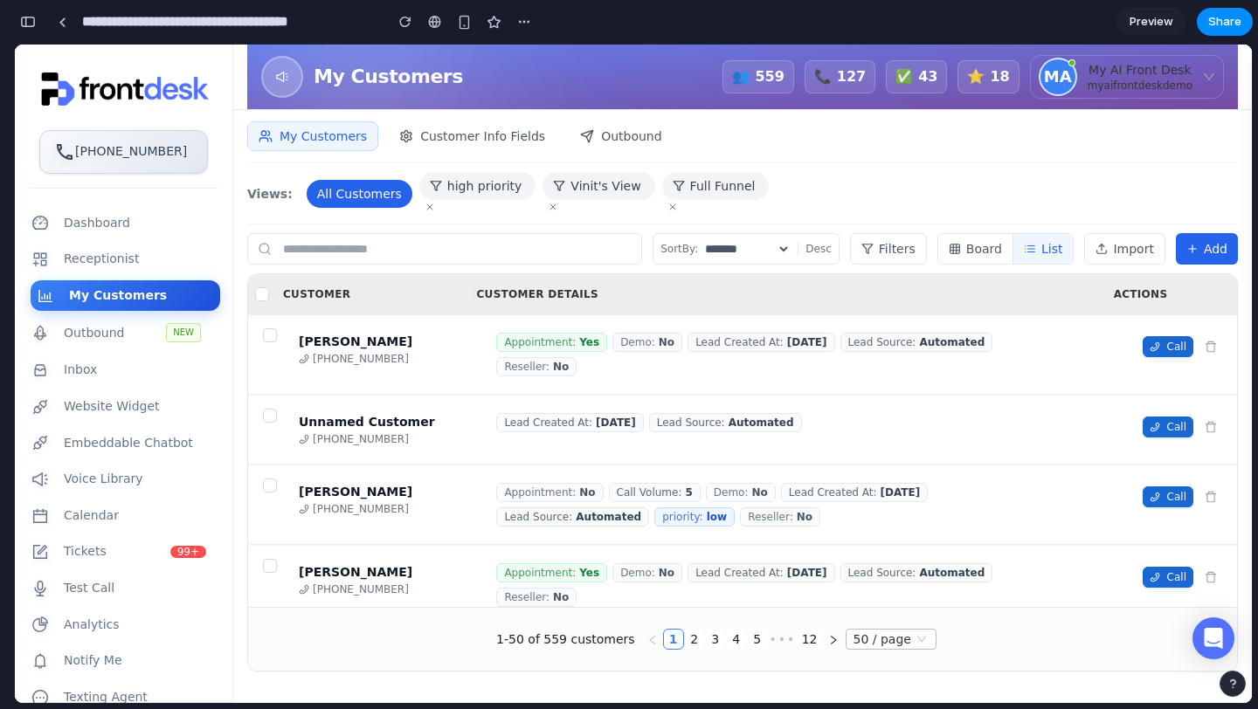
scroll to position [561, 0]
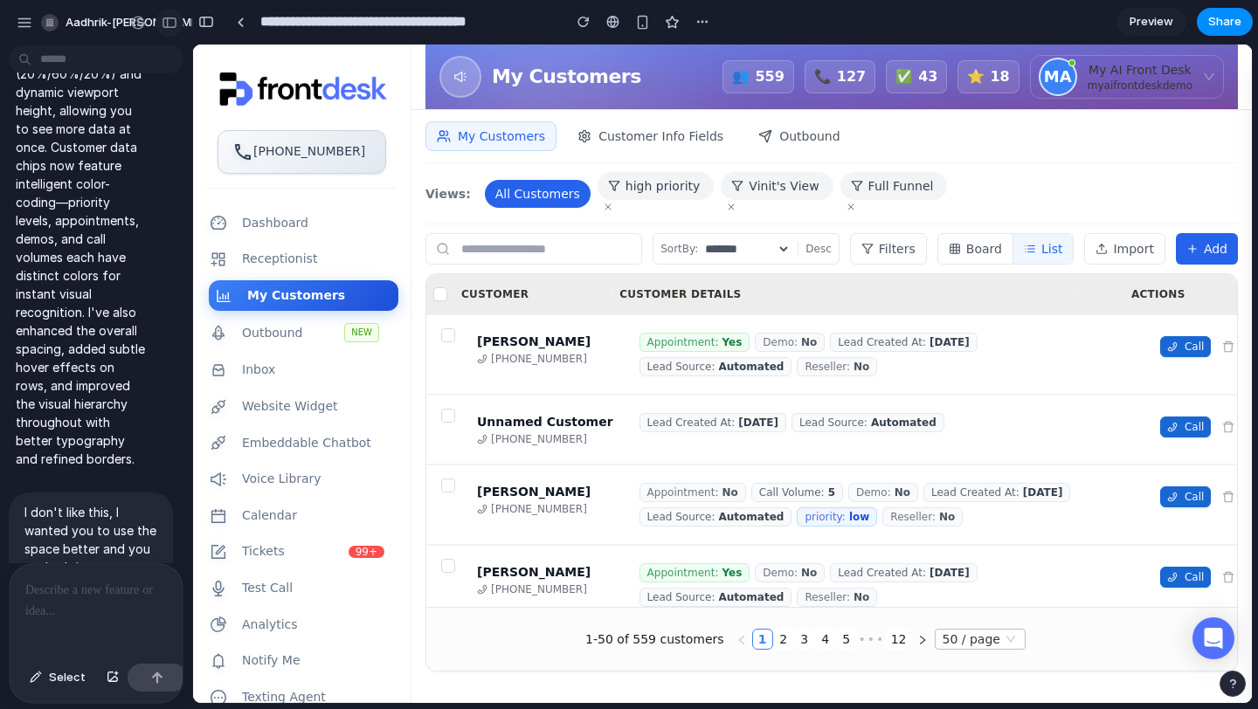
click at [174, 22] on div "button" at bounding box center [170, 23] width 16 height 12
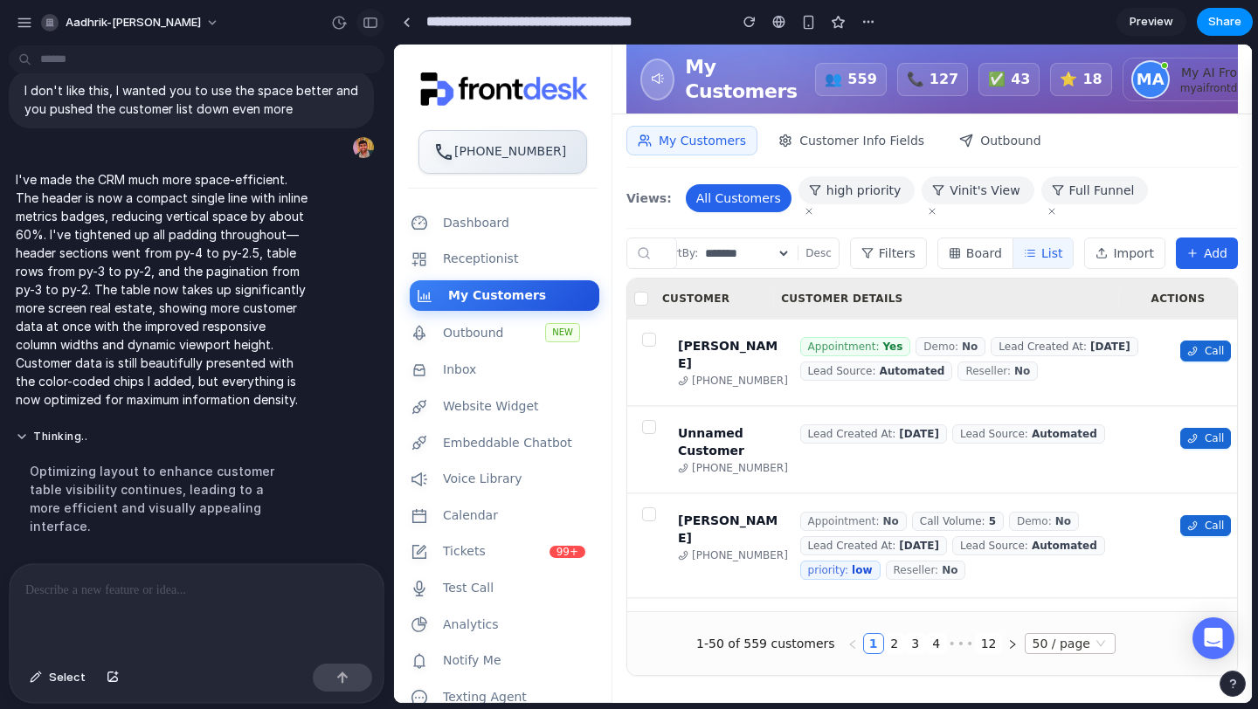
scroll to position [487, 0]
click at [368, 24] on div "button" at bounding box center [371, 23] width 16 height 12
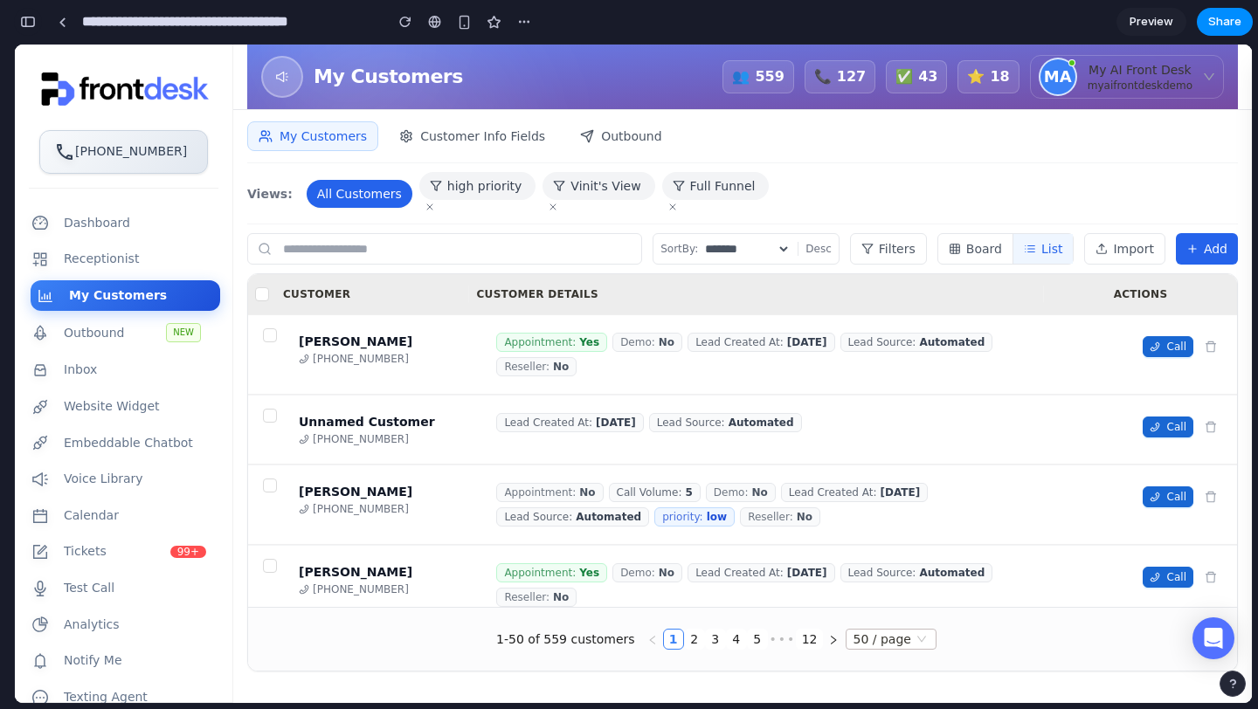
click at [33, 24] on div "button" at bounding box center [28, 22] width 16 height 12
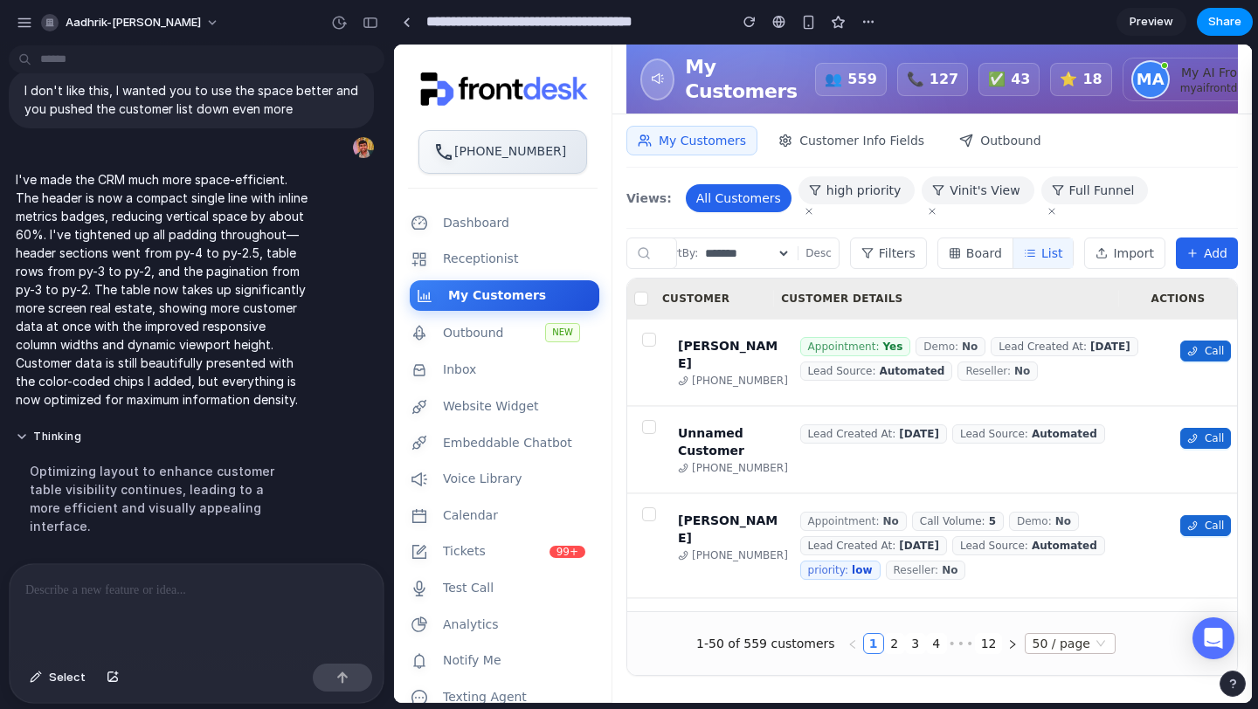
click at [102, 595] on p at bounding box center [196, 590] width 342 height 21
click at [480, 414] on li "Website Widget" at bounding box center [503, 406] width 190 height 31
click at [448, 552] on span "Tickets" at bounding box center [467, 551] width 43 height 17
click at [977, 263] on button "Board" at bounding box center [975, 253] width 75 height 30
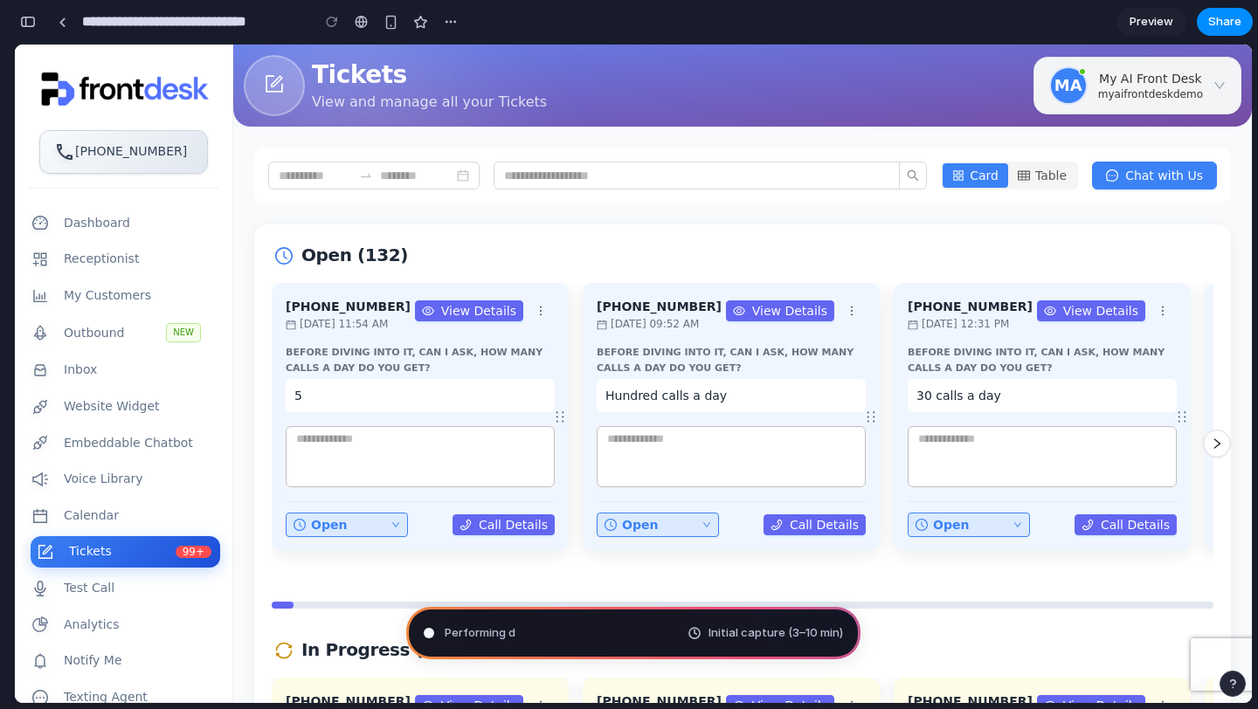
type input "**********"
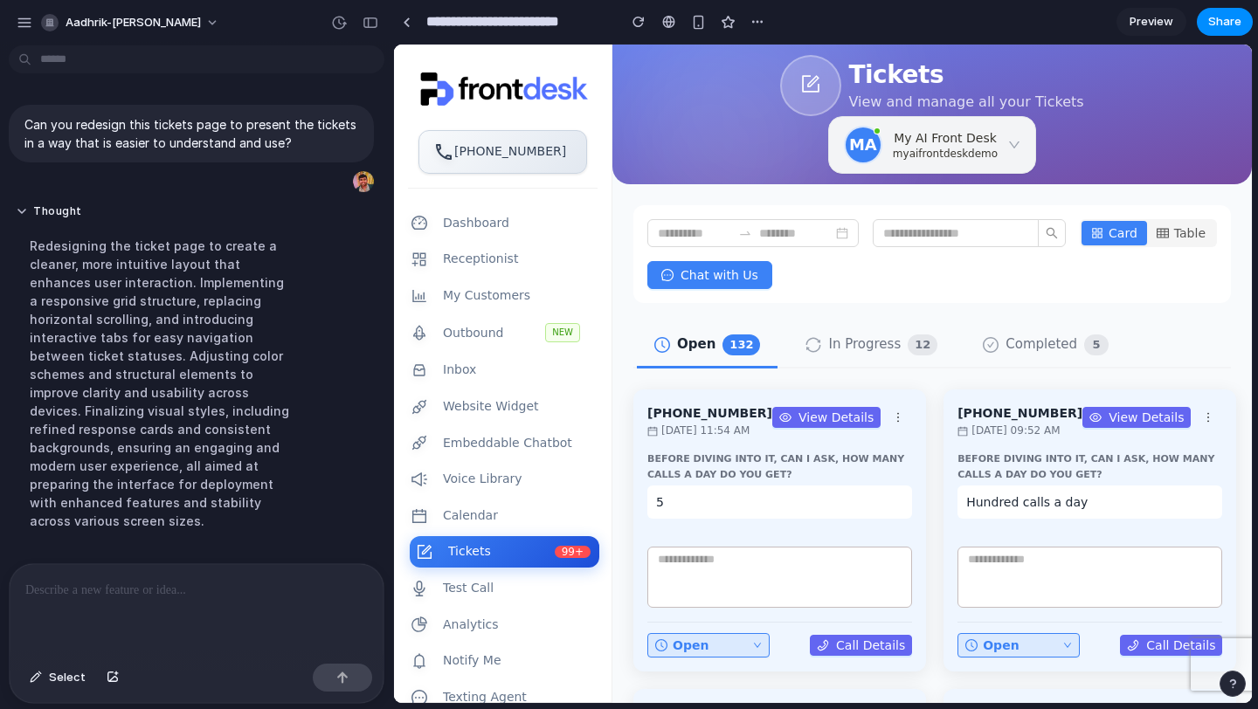
scroll to position [145, 0]
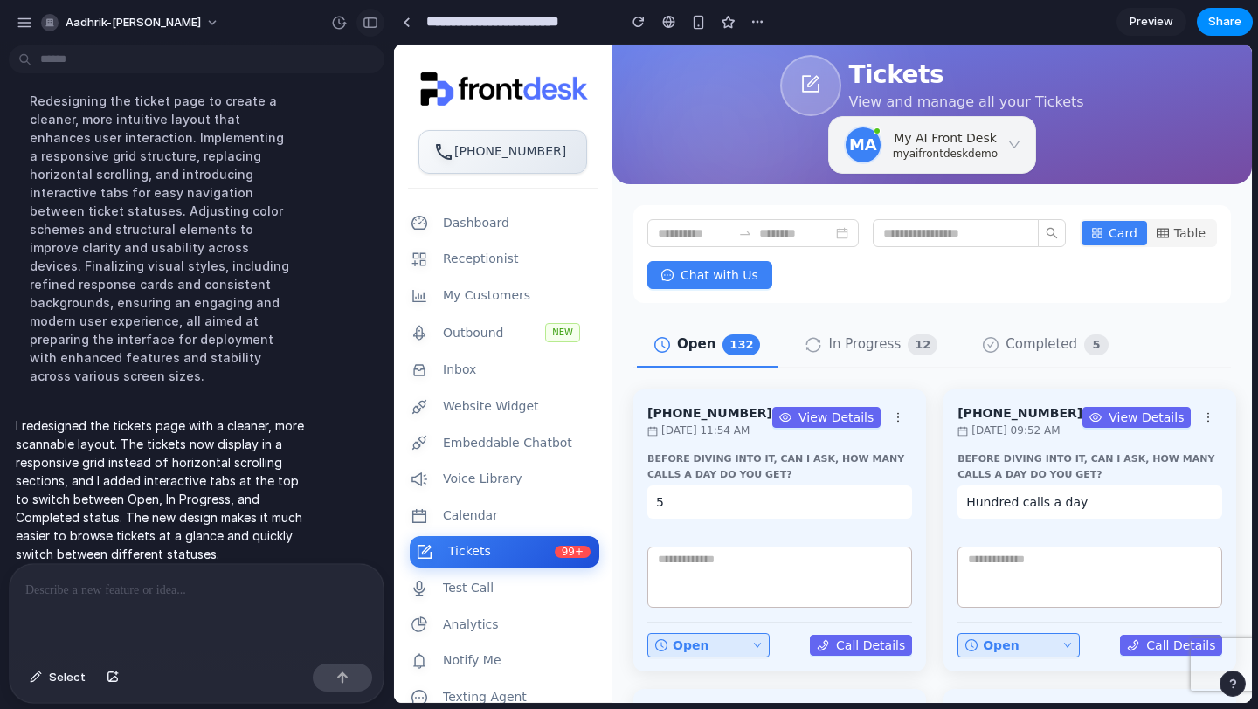
click at [370, 18] on div "button" at bounding box center [371, 23] width 16 height 12
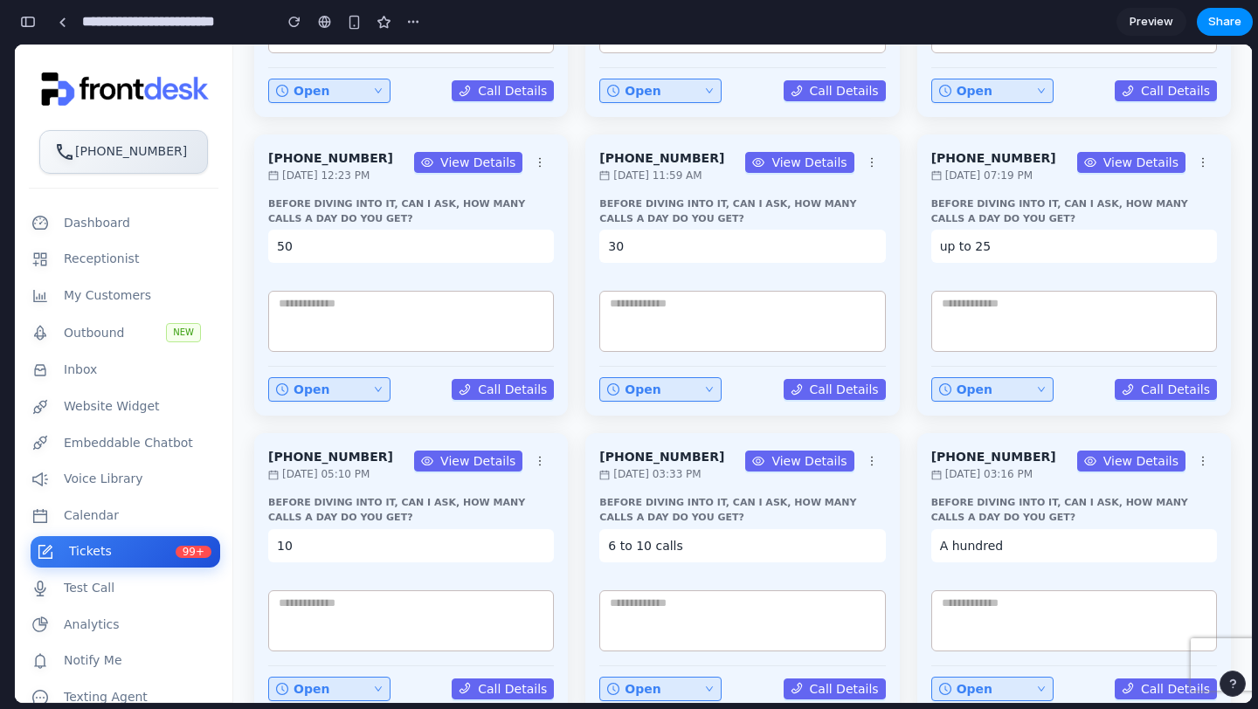
scroll to position [0, 0]
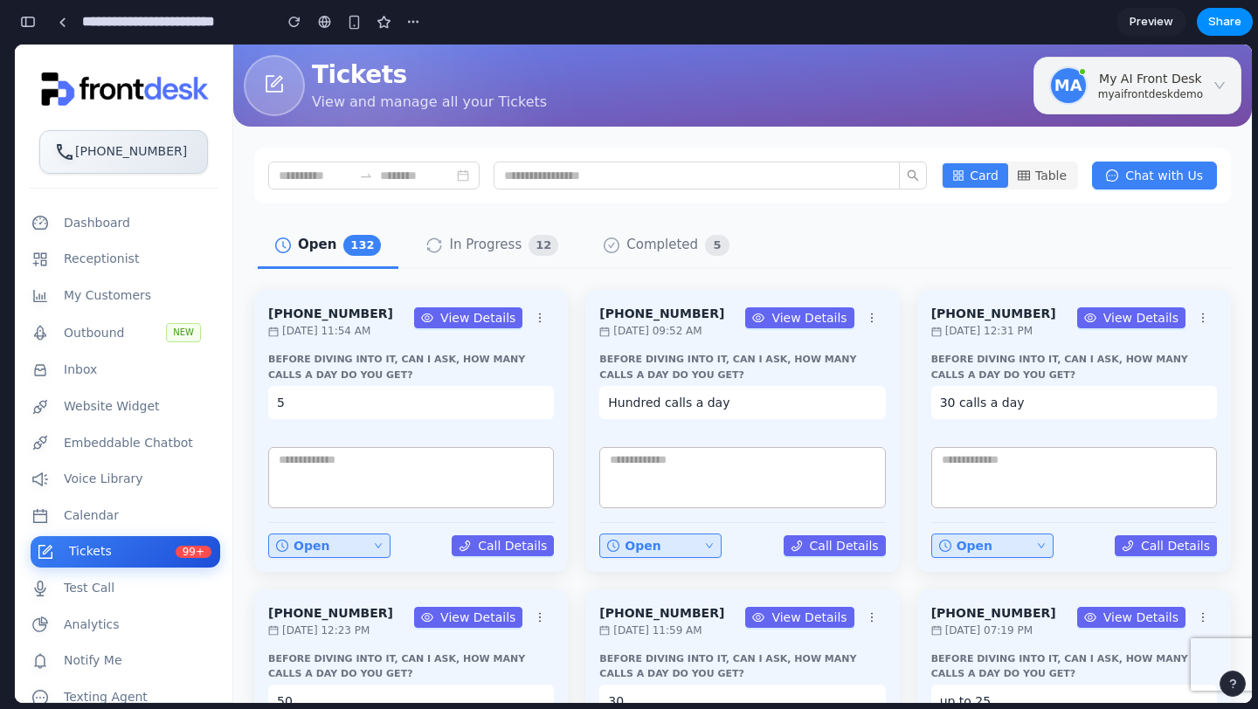
click at [492, 248] on span "In Progress" at bounding box center [485, 245] width 73 height 21
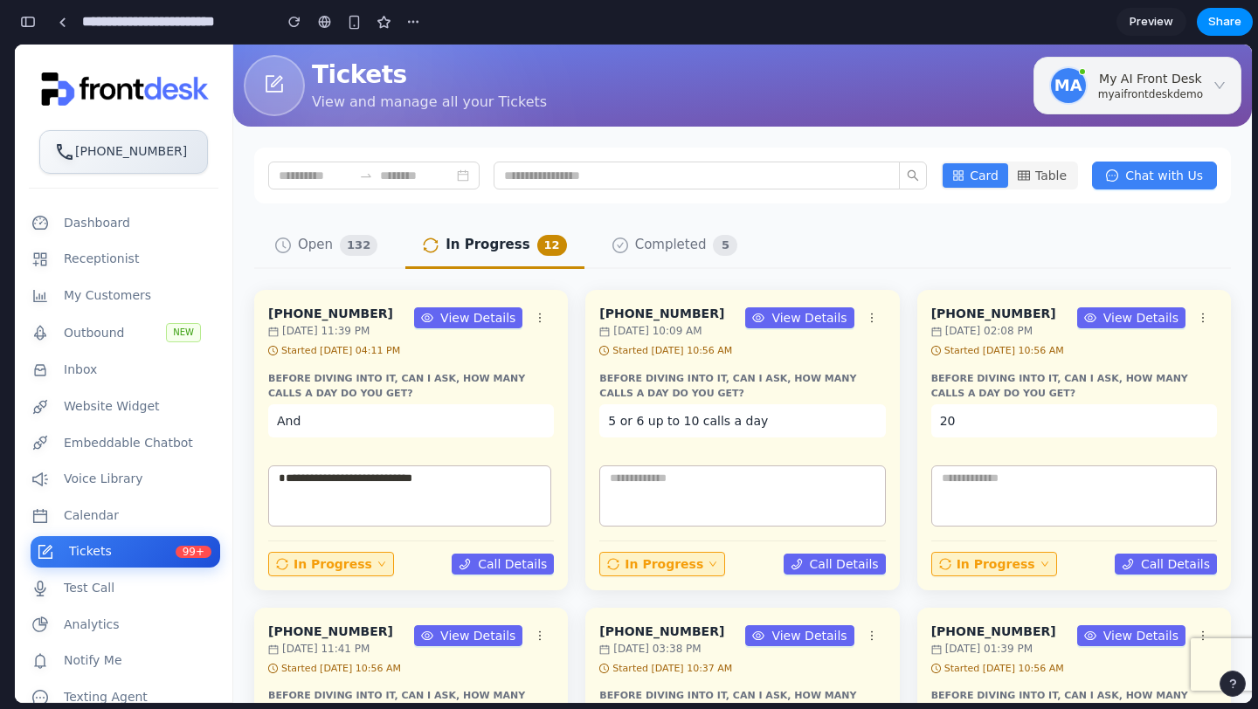
click at [636, 241] on span "Completed" at bounding box center [671, 245] width 72 height 21
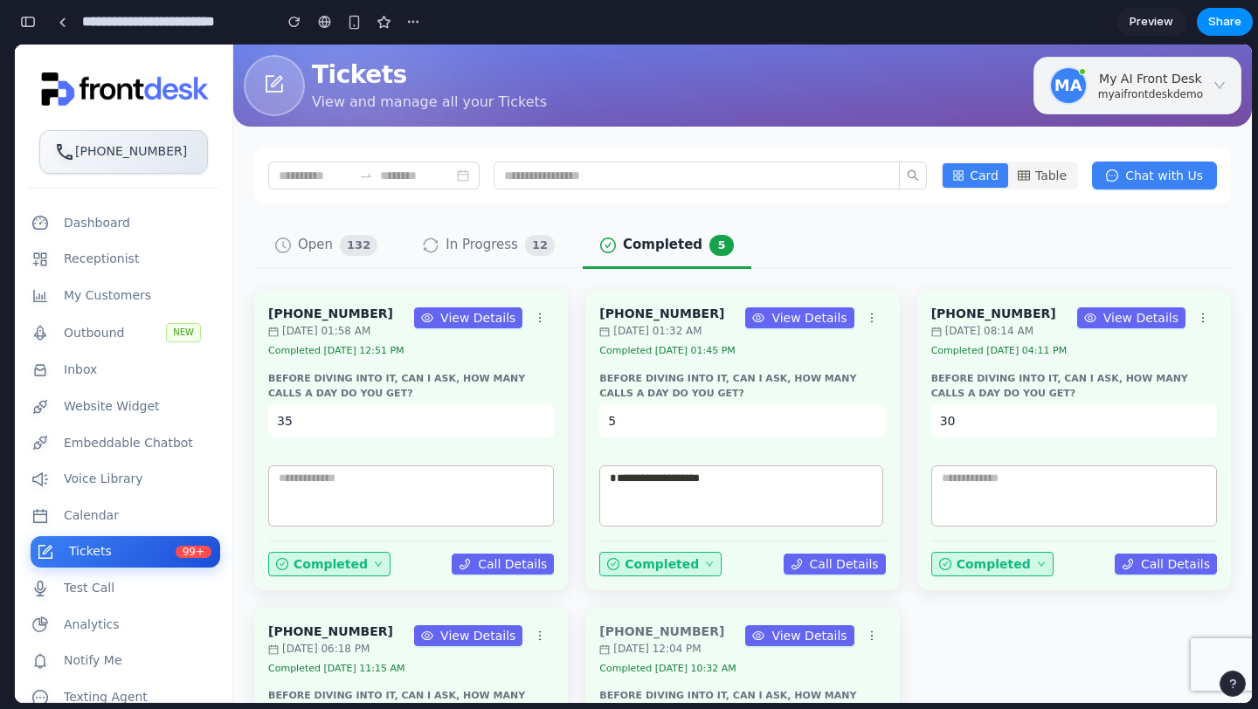
click at [306, 238] on span "Open" at bounding box center [315, 245] width 35 height 21
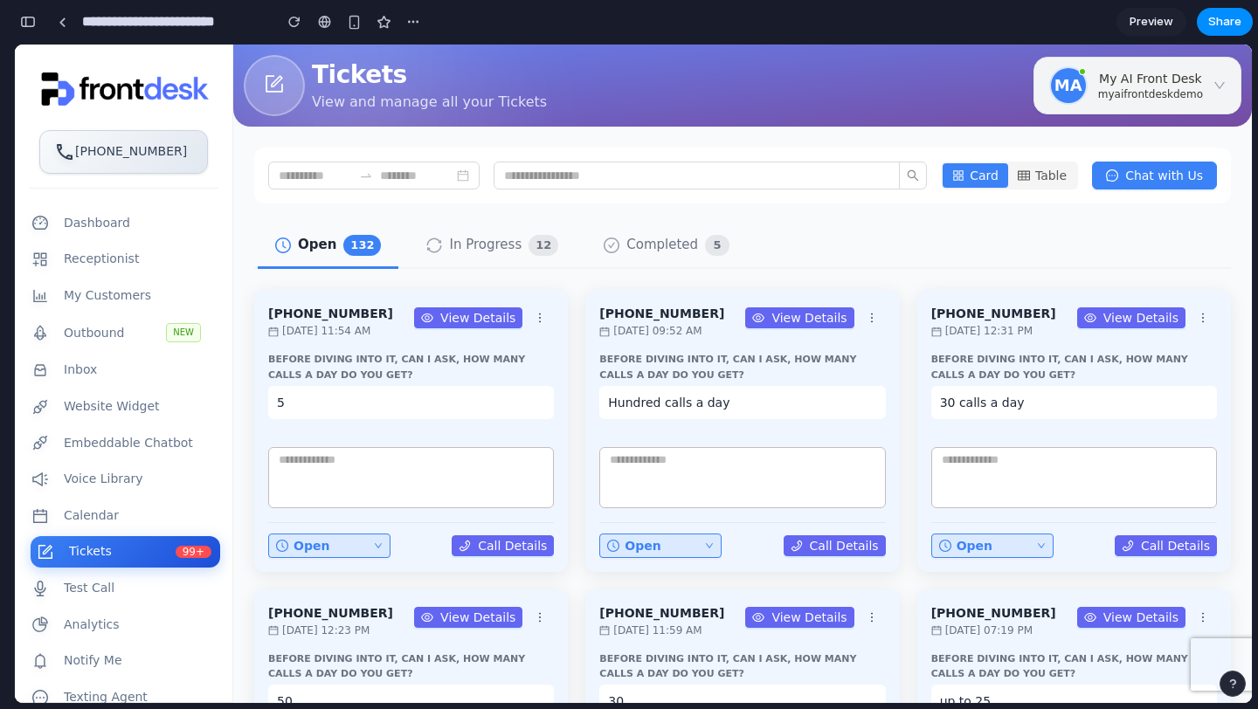
click at [486, 246] on span "In Progress" at bounding box center [485, 245] width 73 height 21
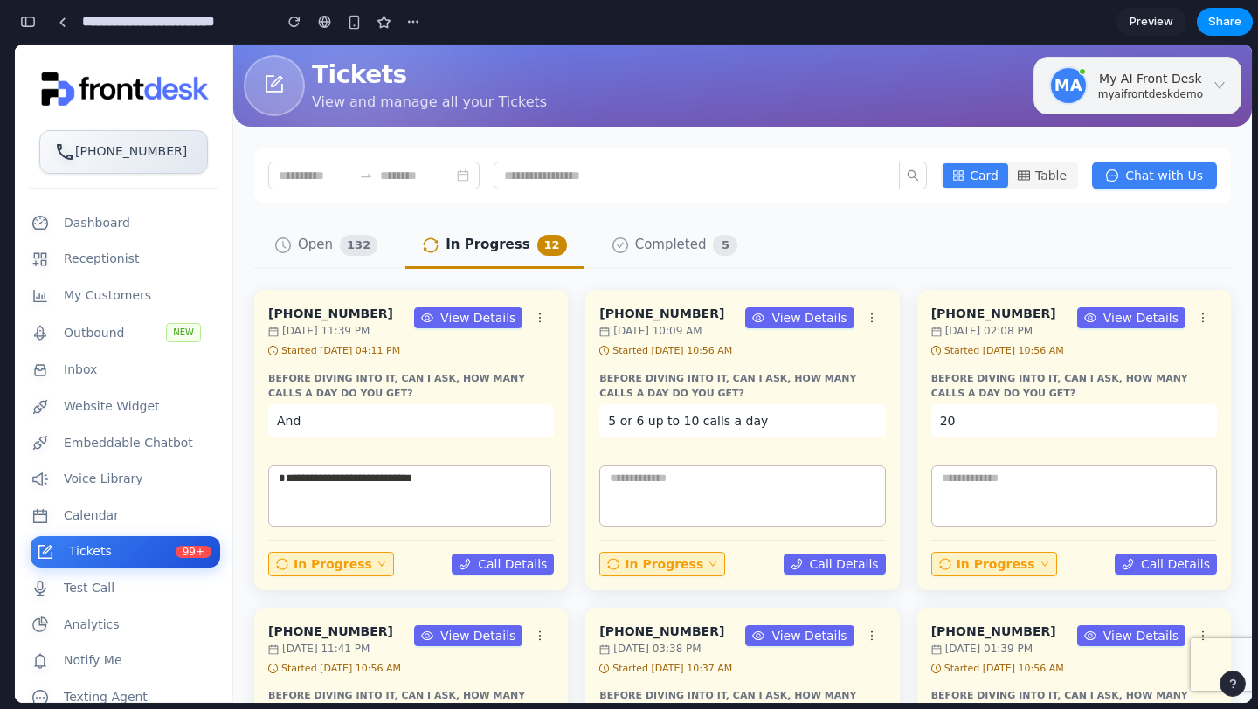
click at [652, 248] on span "Completed" at bounding box center [671, 245] width 72 height 21
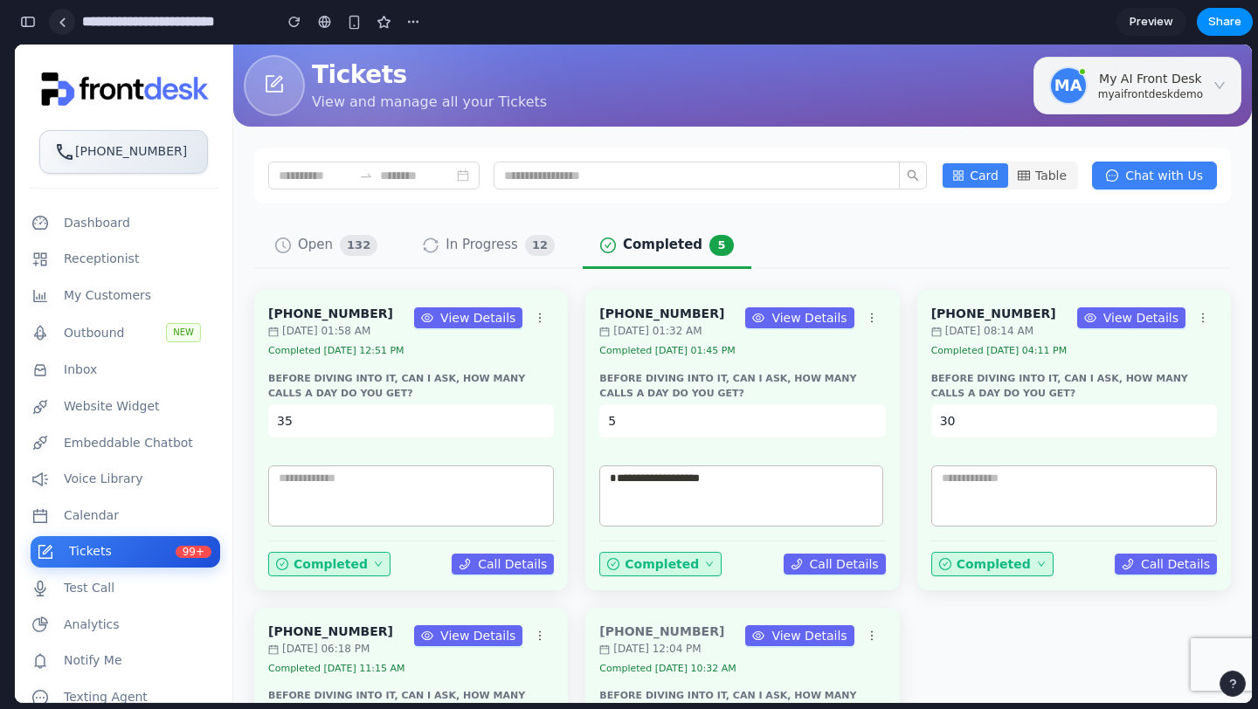
click at [66, 21] on div at bounding box center [63, 22] width 8 height 10
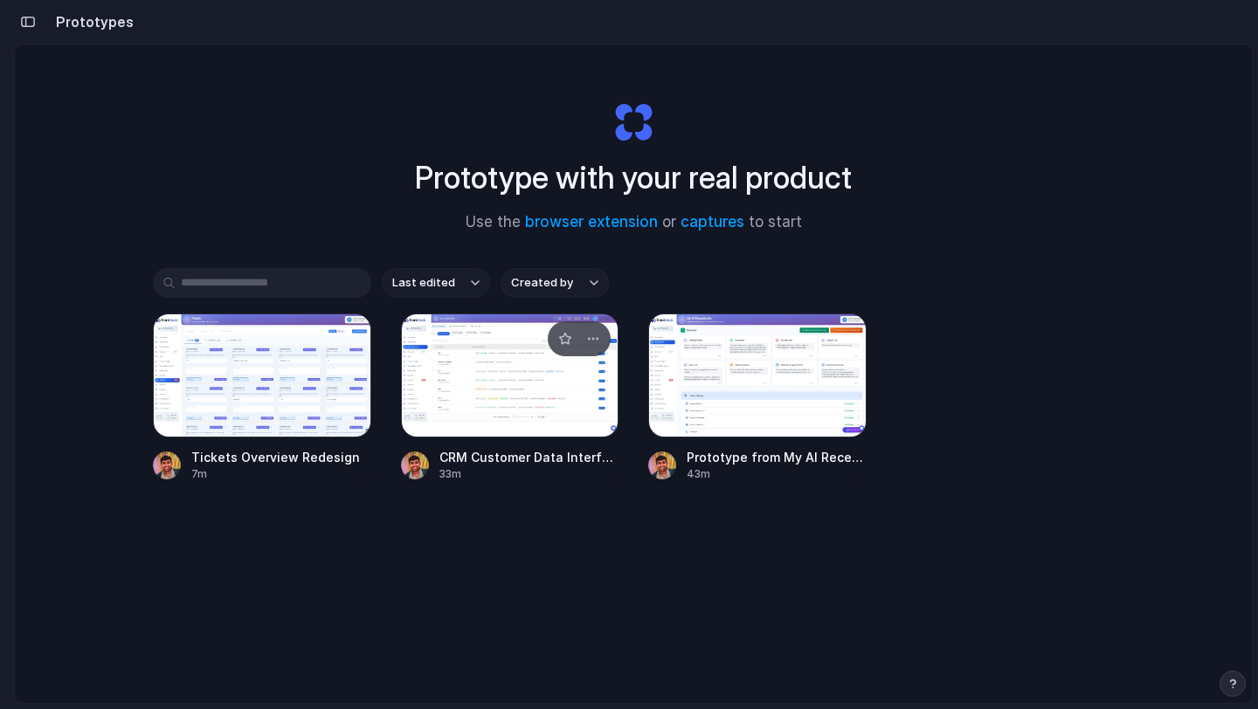
click at [509, 413] on div at bounding box center [510, 376] width 218 height 124
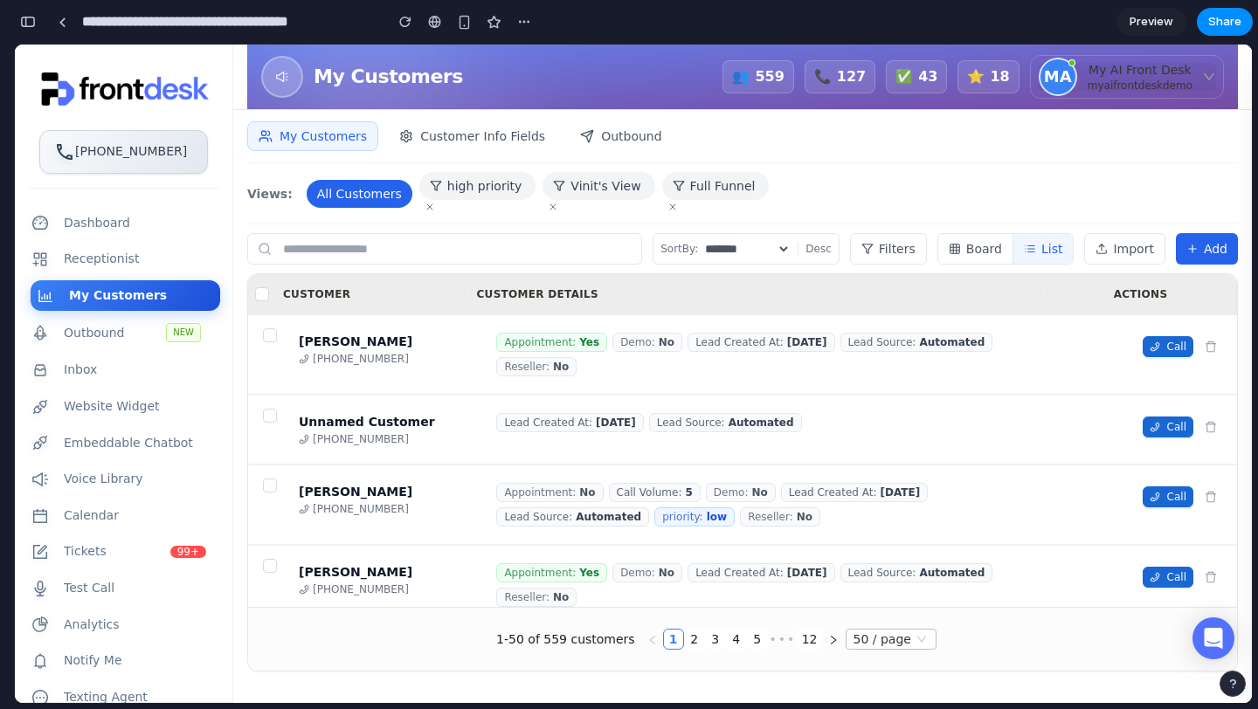
click at [1174, 81] on span "myaifrontdeskdemo" at bounding box center [1140, 86] width 105 height 14
click at [1212, 80] on icon "button" at bounding box center [1209, 77] width 12 height 12
click at [876, 639] on span "50 / page" at bounding box center [891, 639] width 76 height 19
click at [916, 638] on span "50 / page" at bounding box center [891, 639] width 76 height 19
click at [1172, 24] on link "Preview" at bounding box center [1151, 22] width 70 height 28
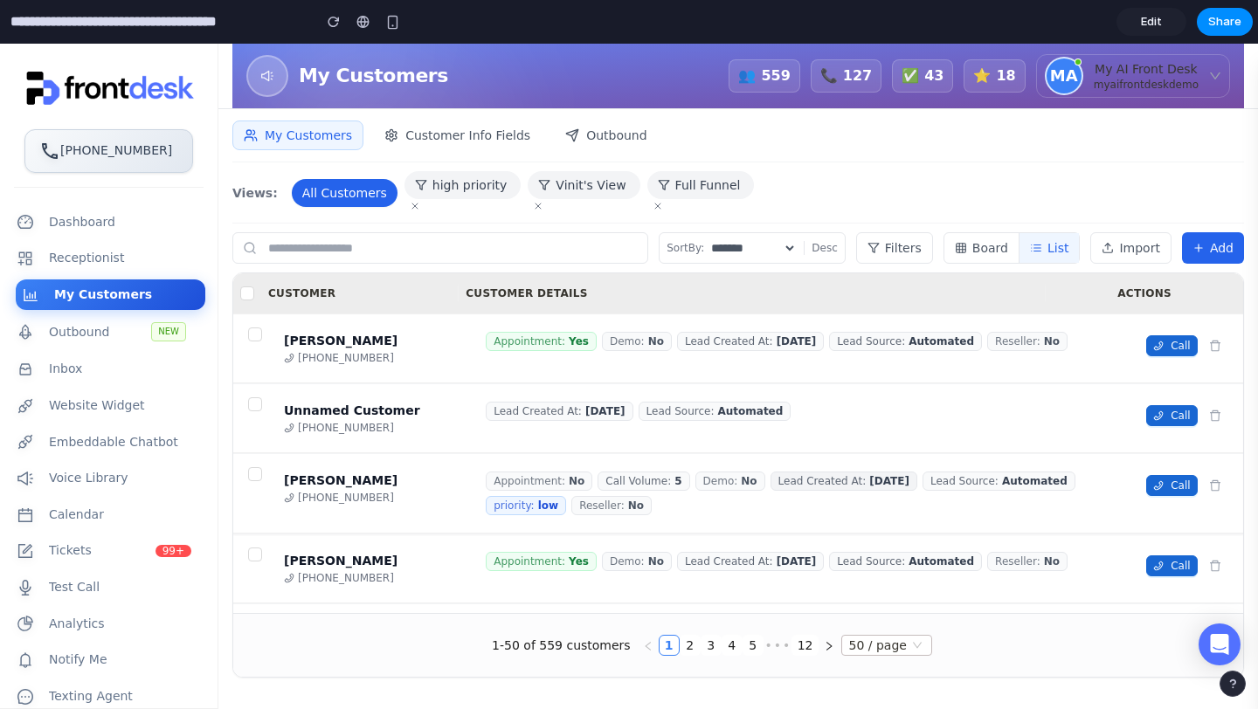
scroll to position [222, 0]
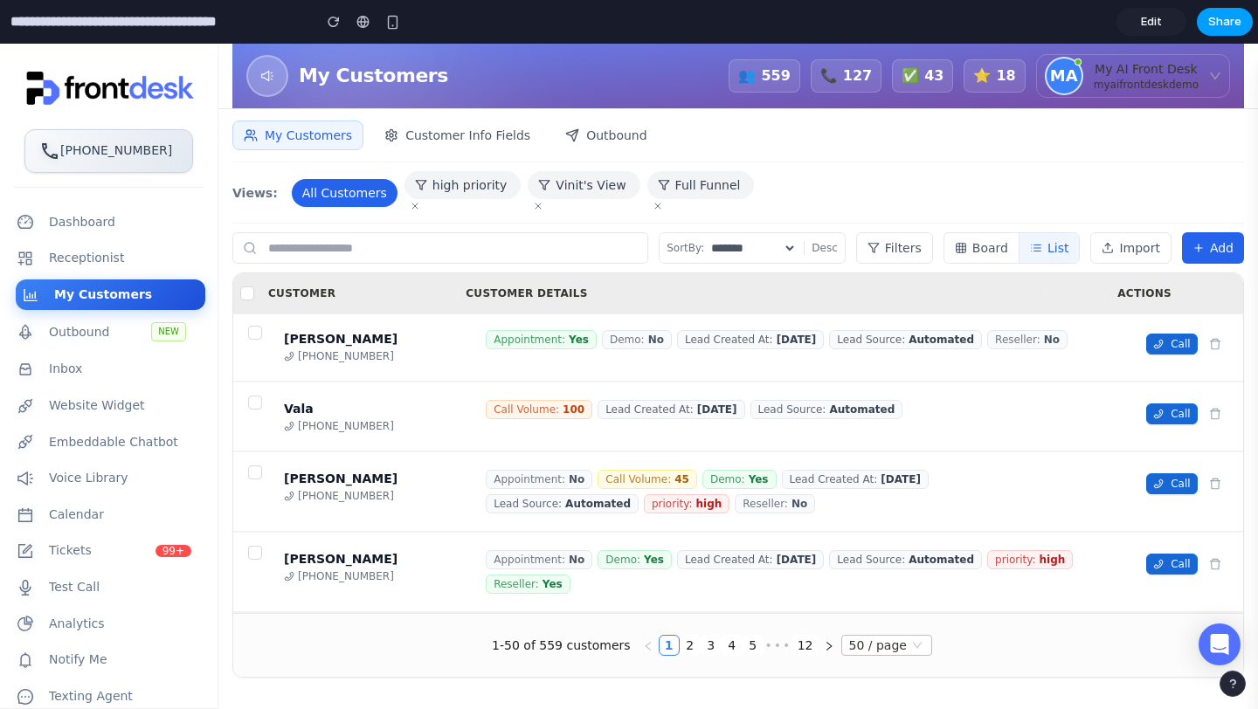
click at [1211, 18] on span "Share" at bounding box center [1224, 21] width 33 height 17
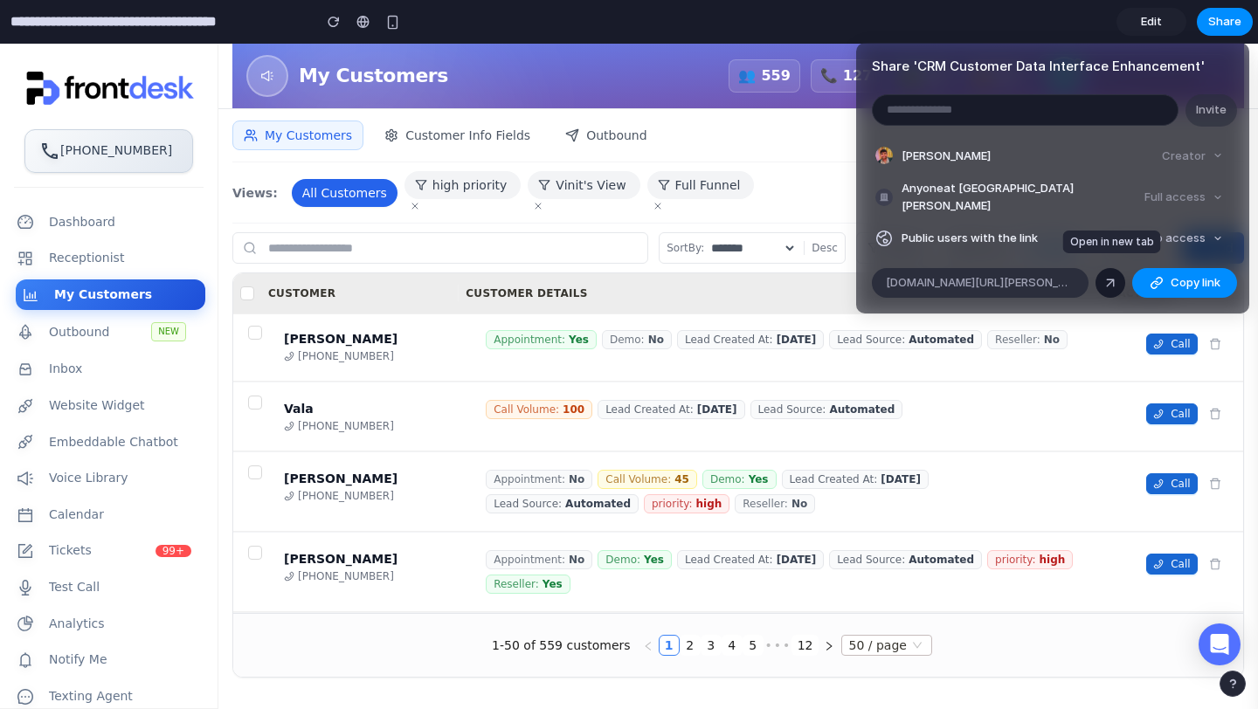
click at [1119, 272] on link at bounding box center [1110, 283] width 30 height 30
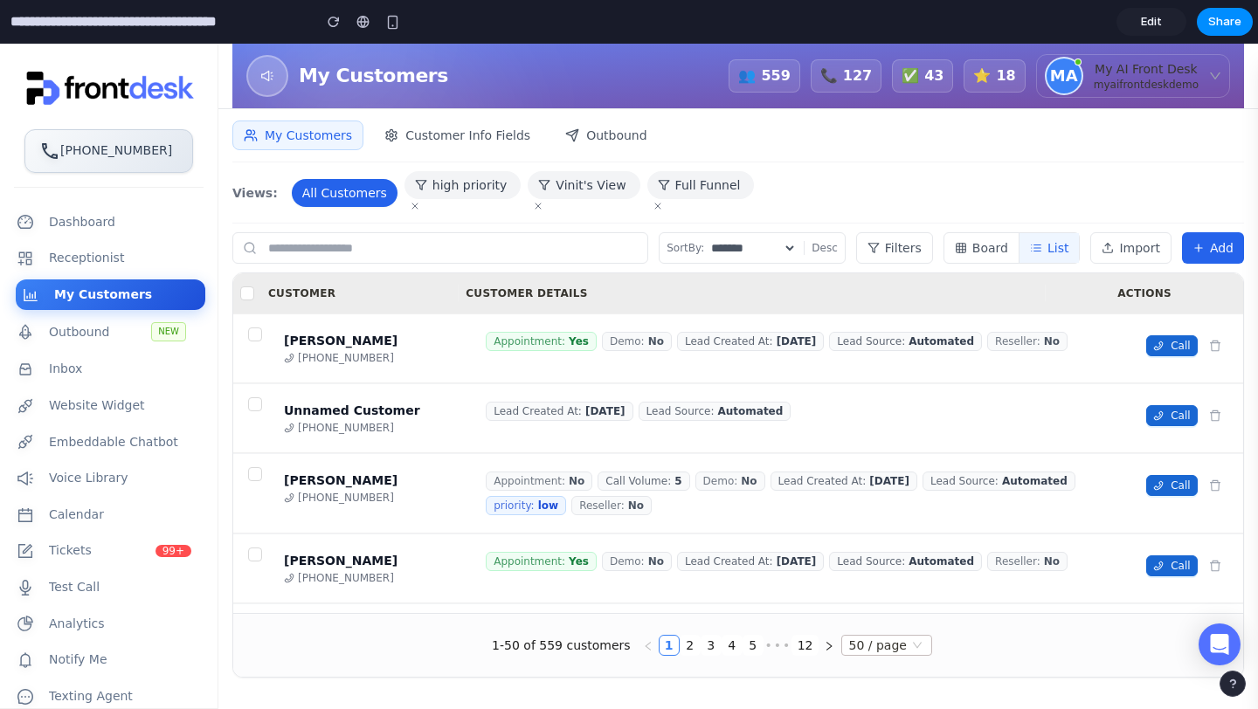
click at [1152, 17] on span "Edit" at bounding box center [1151, 21] width 21 height 17
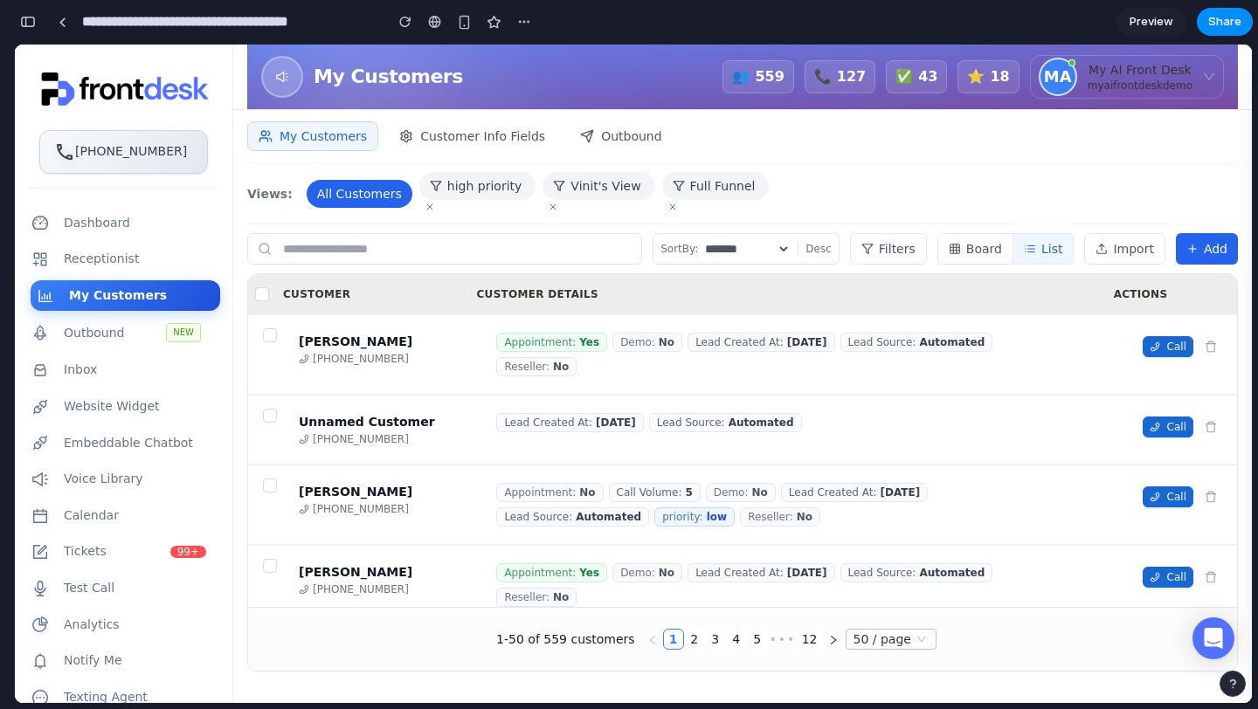
scroll to position [1285, 0]
click at [1224, 11] on button "Share" at bounding box center [1225, 22] width 56 height 28
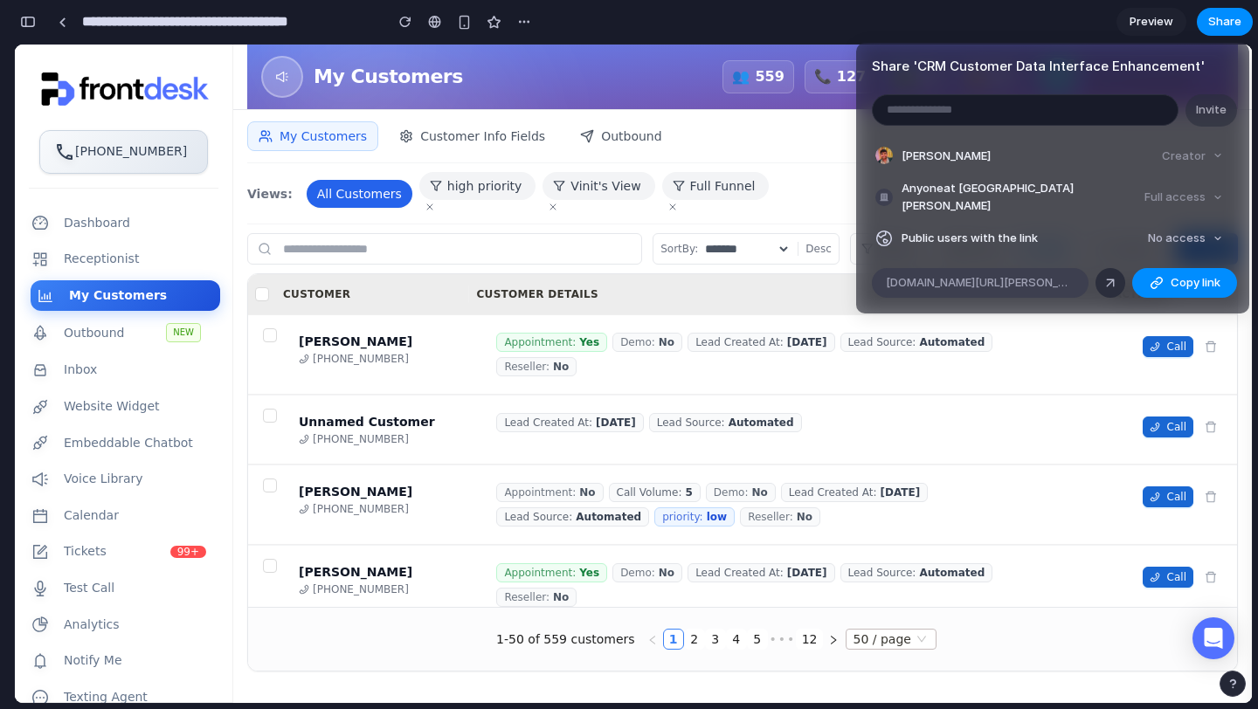
click at [998, 274] on span "[DOMAIN_NAME][URL][PERSON_NAME]" at bounding box center [980, 282] width 189 height 17
